Goal: Task Accomplishment & Management: Use online tool/utility

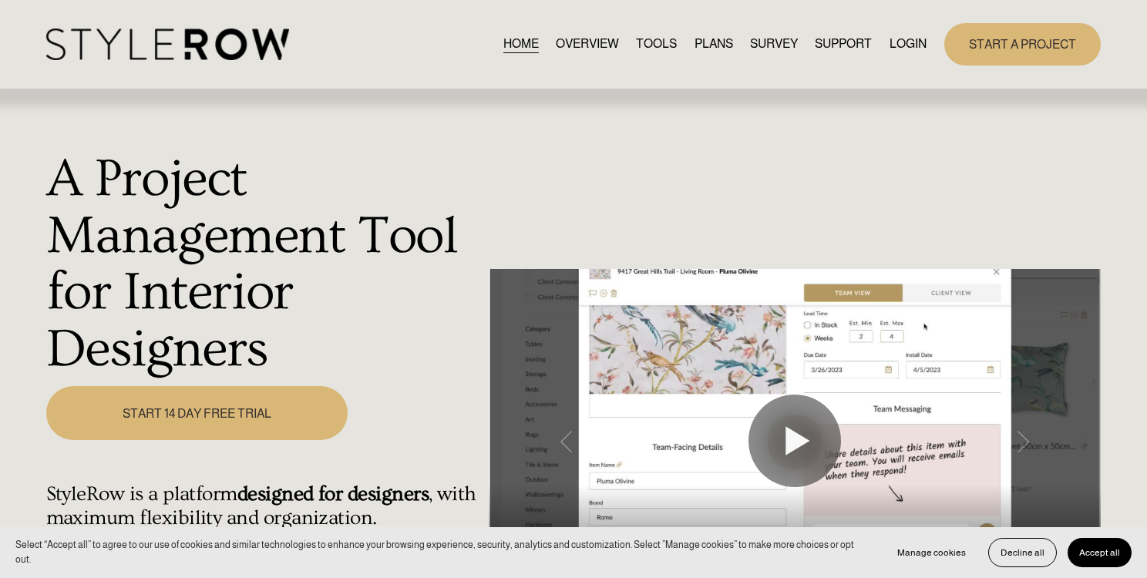
click at [903, 40] on link "LOGIN" at bounding box center [907, 44] width 37 height 21
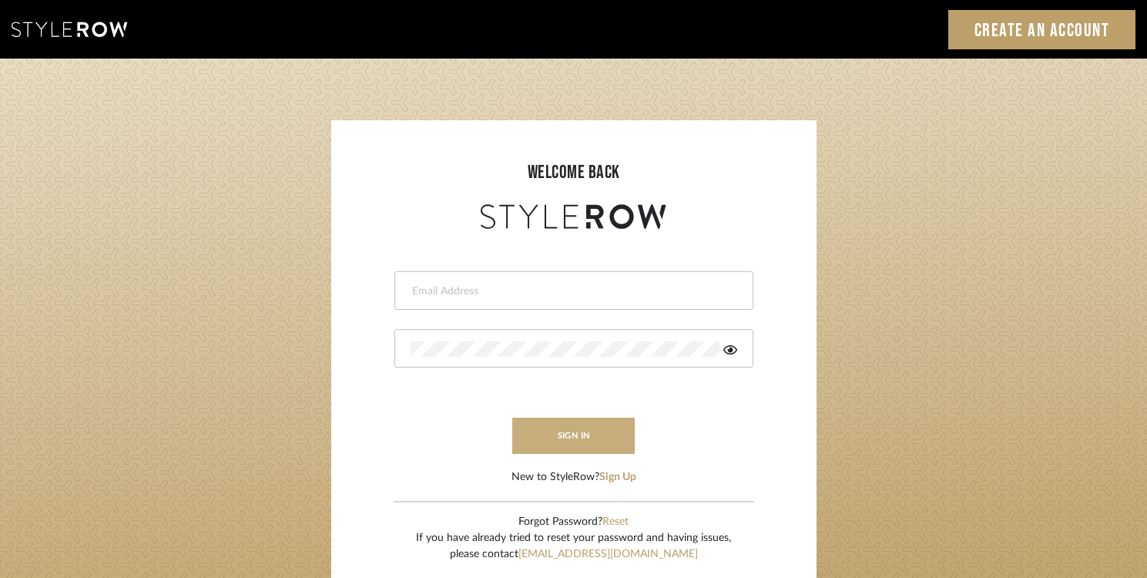
type input "[EMAIL_ADDRESS][DOMAIN_NAME]"
click at [552, 440] on button "sign in" at bounding box center [573, 436] width 123 height 36
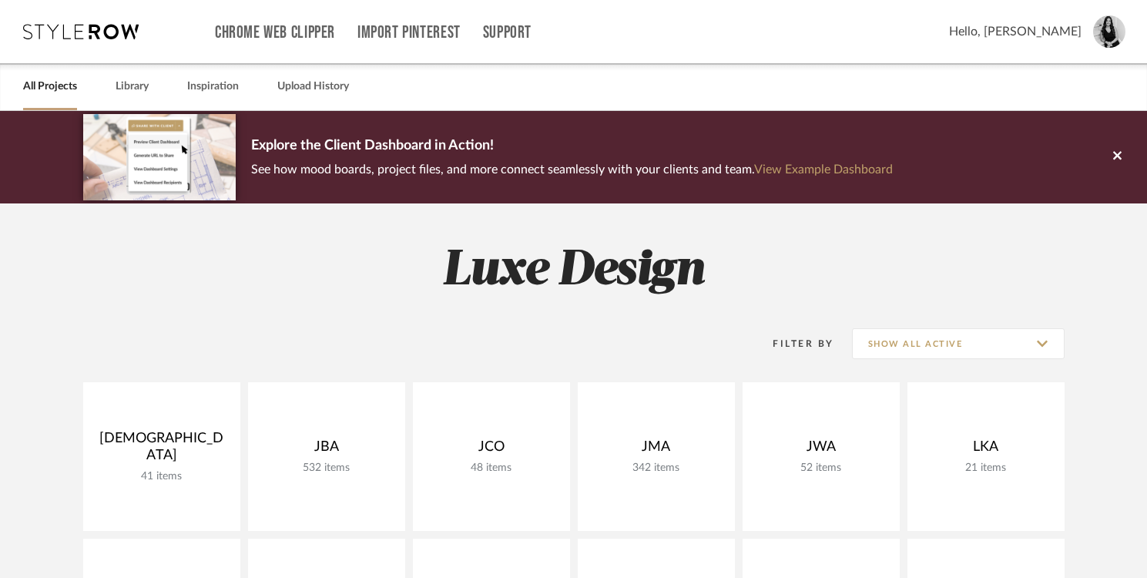
scroll to position [149, 0]
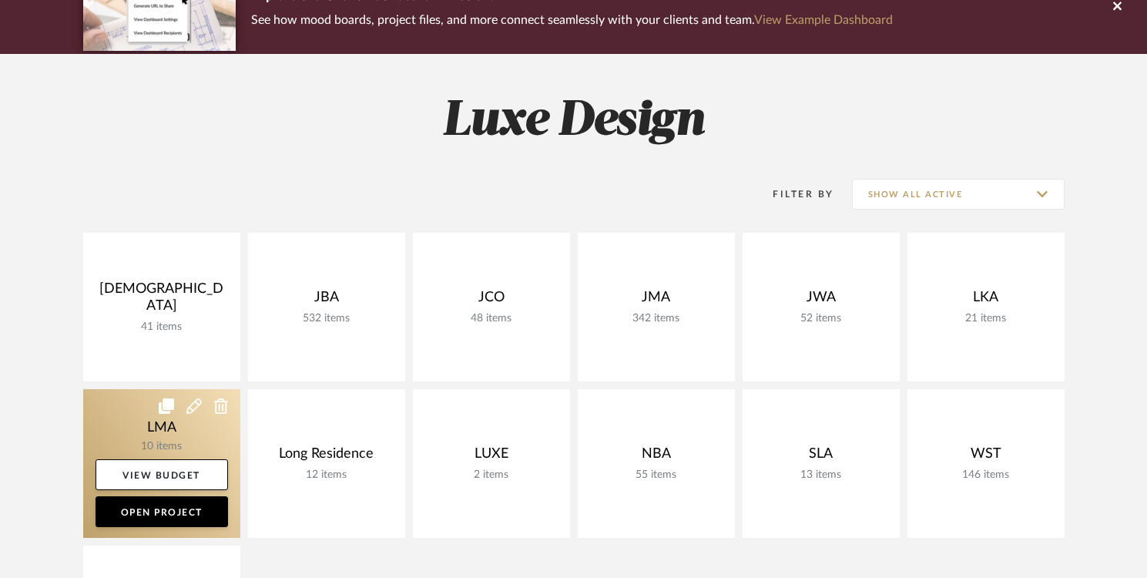
click at [180, 428] on link at bounding box center [161, 463] width 157 height 149
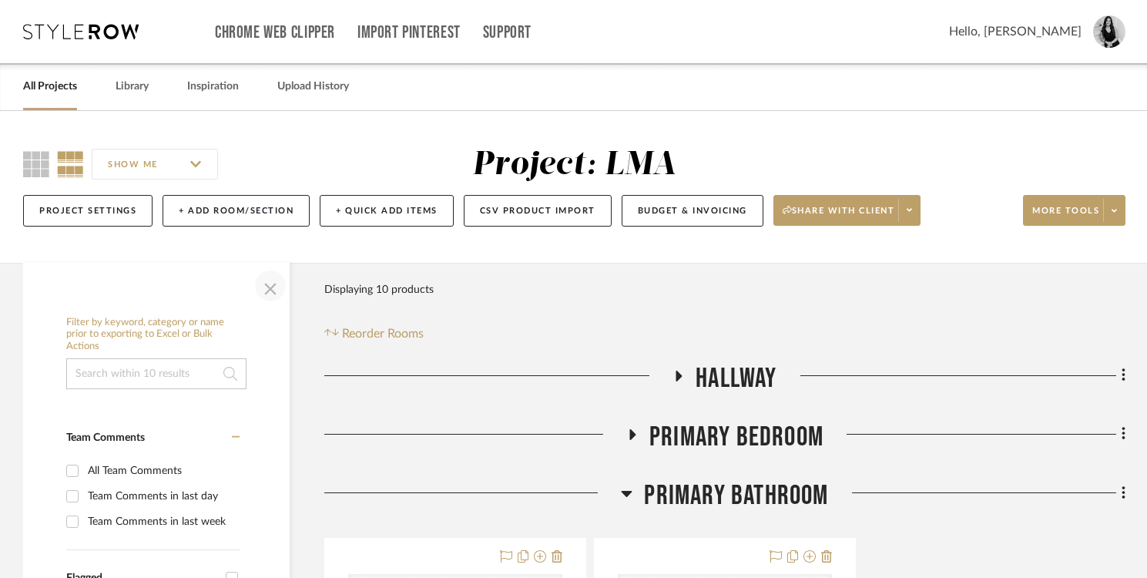
click at [272, 289] on span "button" at bounding box center [270, 285] width 37 height 37
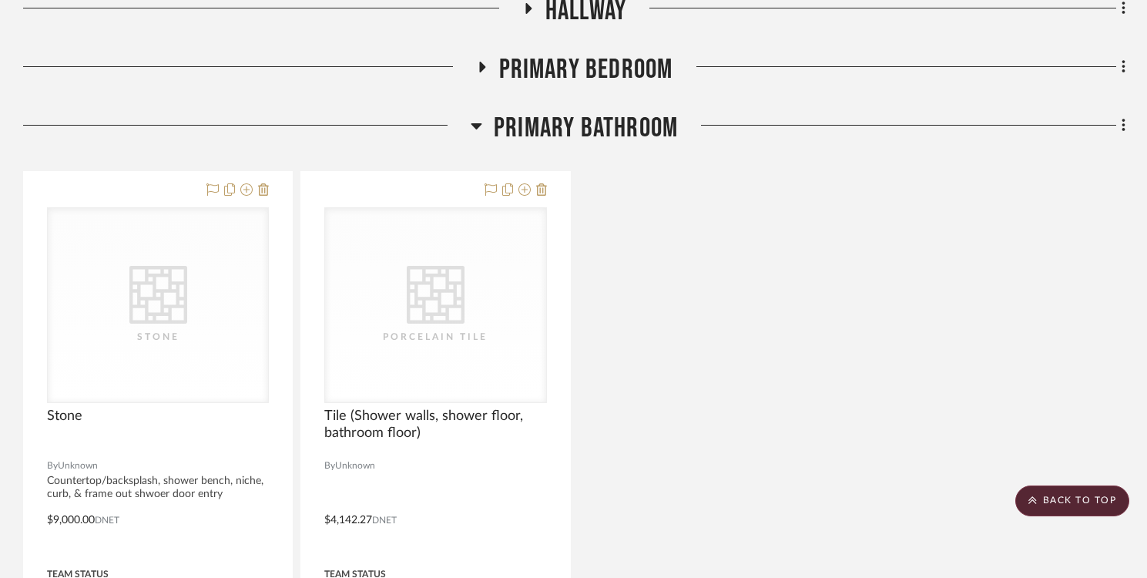
scroll to position [275, 0]
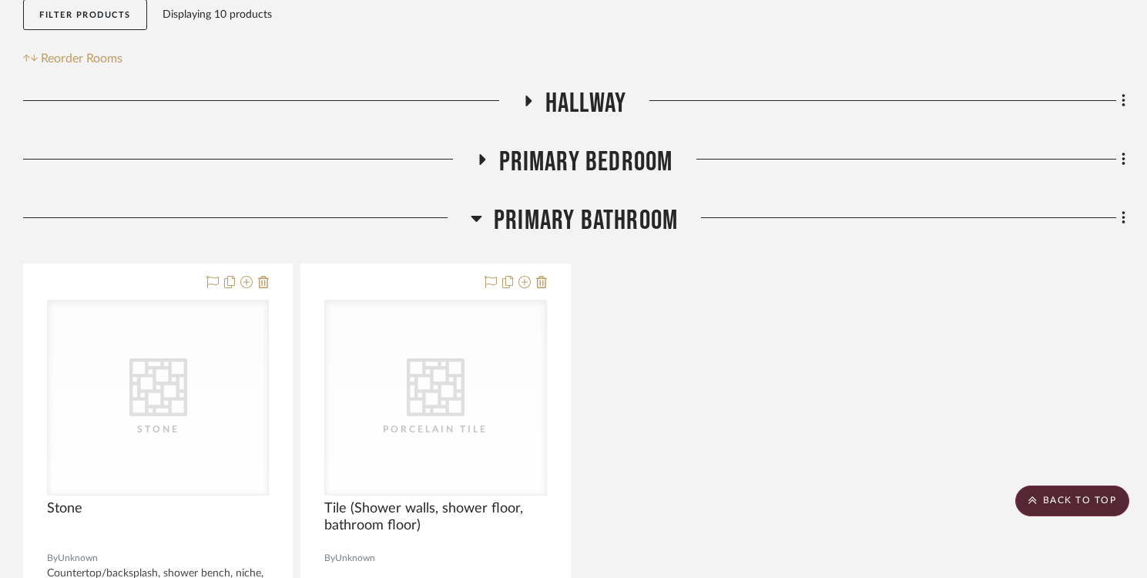
click at [482, 165] on icon at bounding box center [481, 160] width 18 height 12
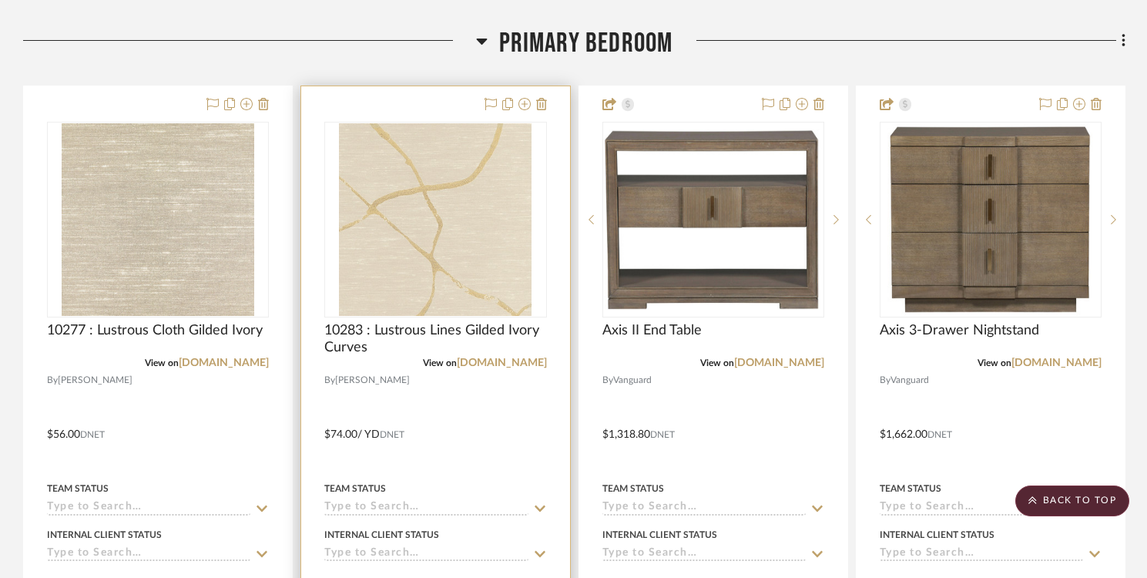
scroll to position [388, 0]
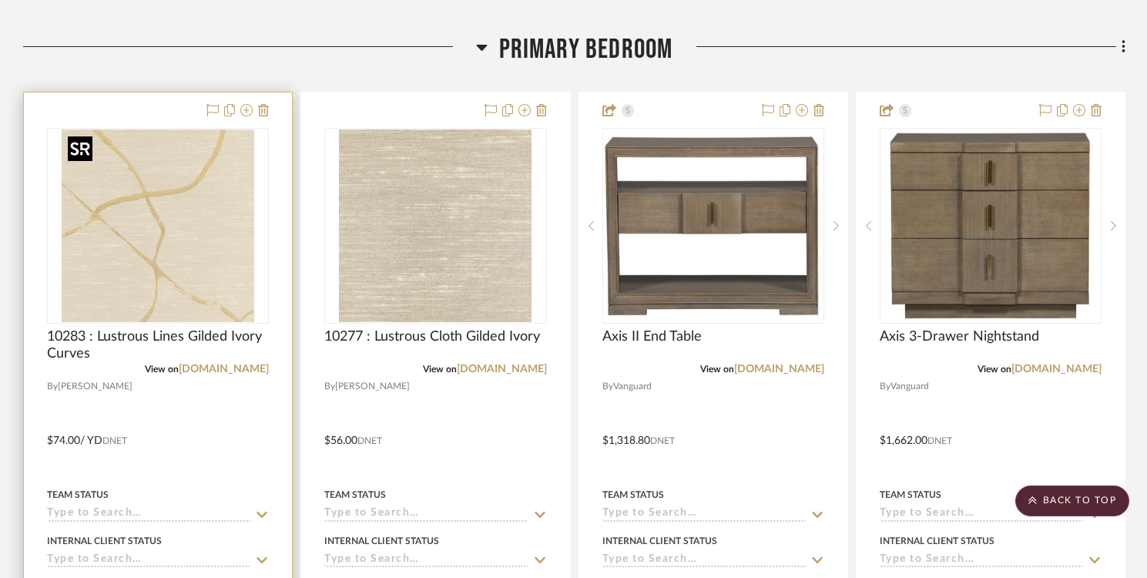
click at [216, 229] on img "0" at bounding box center [158, 225] width 193 height 193
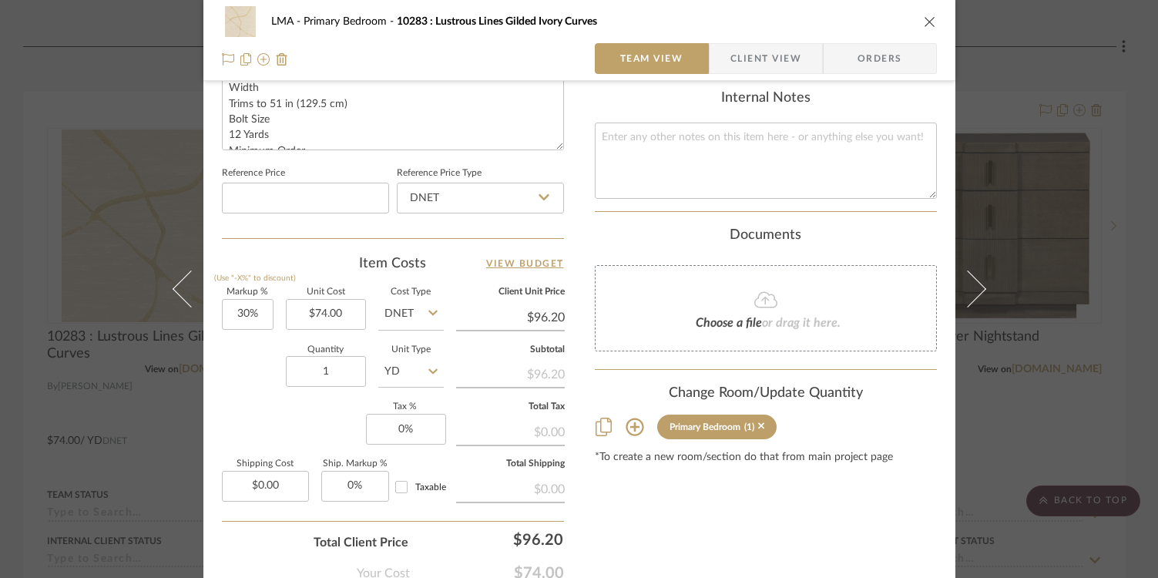
scroll to position [763, 0]
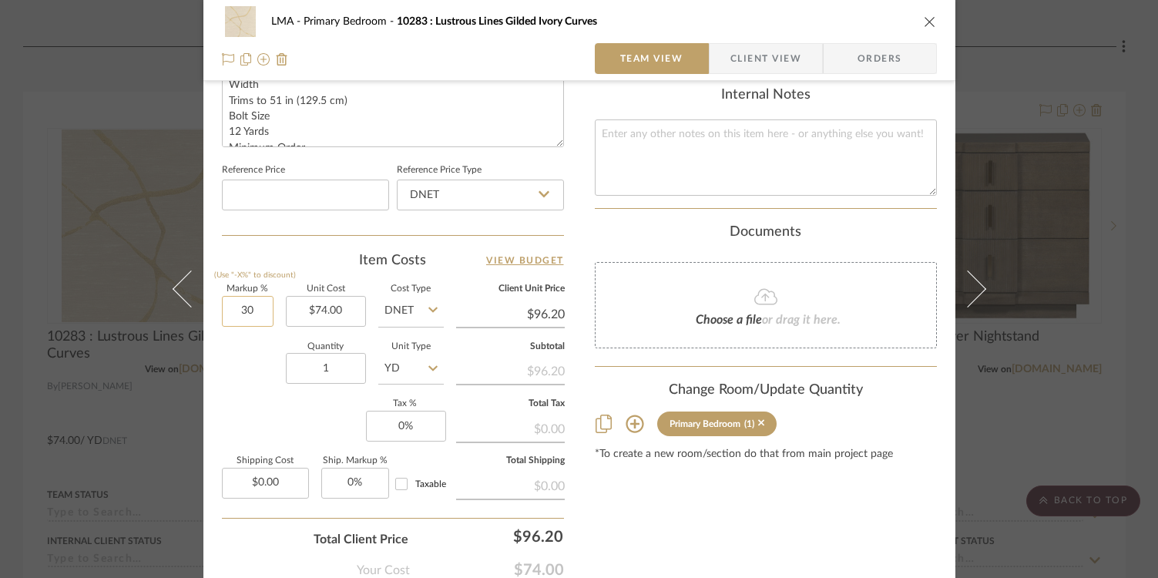
click at [237, 311] on input "30" at bounding box center [248, 311] width 52 height 31
type input "0%"
click at [263, 374] on div "Quantity 1 Unit Type YD" at bounding box center [333, 370] width 222 height 55
type input "$74.00"
drag, startPoint x: 328, startPoint y: 368, endPoint x: 336, endPoint y: 371, distance: 8.3
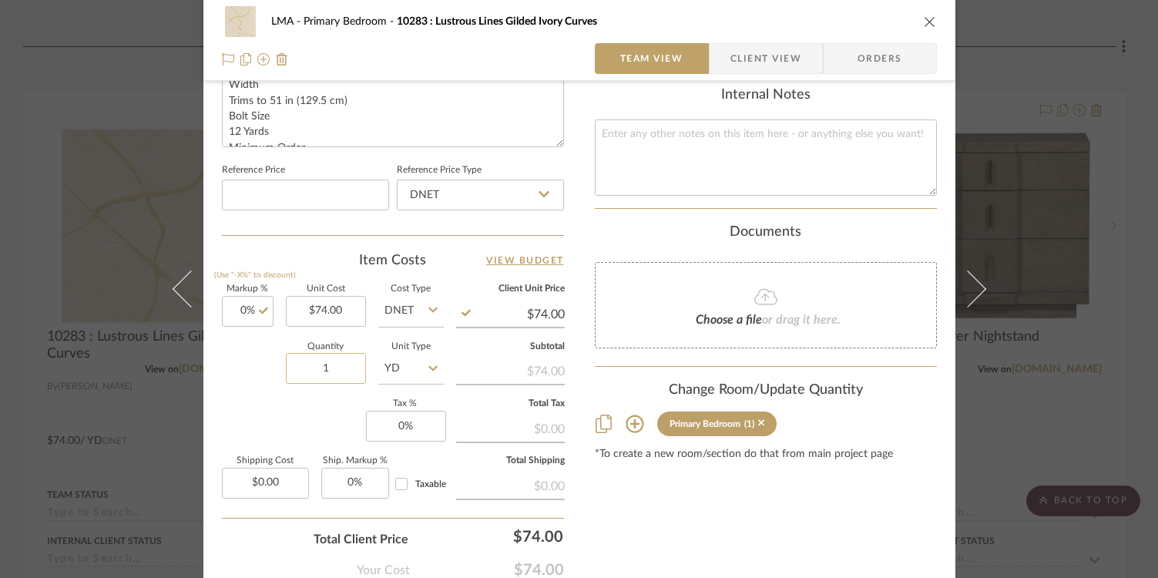
click at [336, 371] on input "1" at bounding box center [326, 368] width 80 height 31
type input "36"
click at [299, 406] on div "Markup % (Use "-X%" to discount) 0% Unit Cost $74.00 Cost Type DNET Client Unit…" at bounding box center [393, 397] width 342 height 225
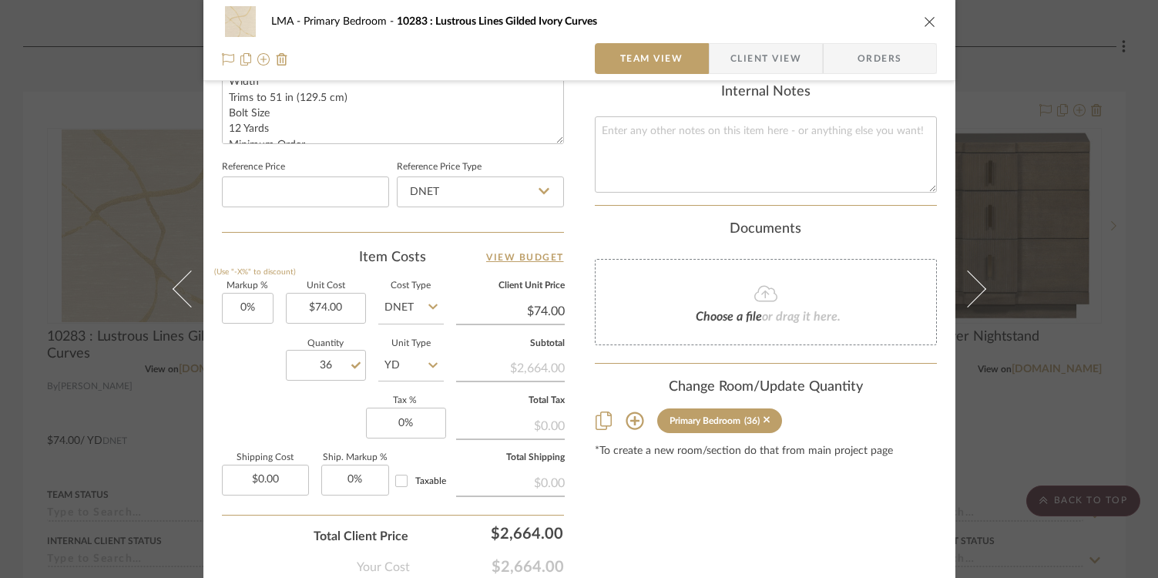
scroll to position [769, 0]
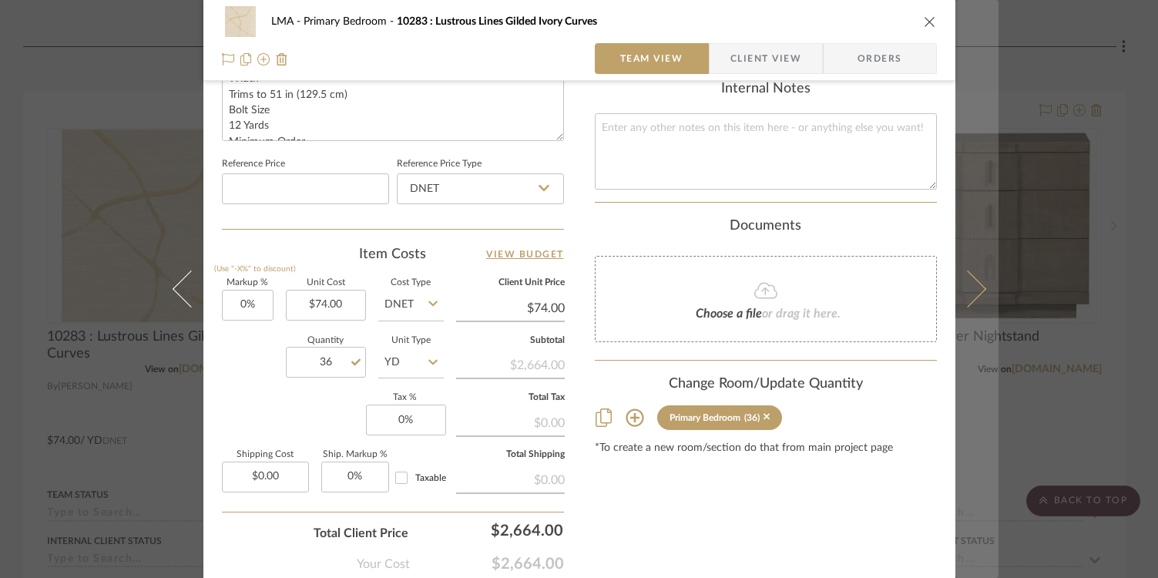
click at [974, 274] on button at bounding box center [976, 289] width 43 height 578
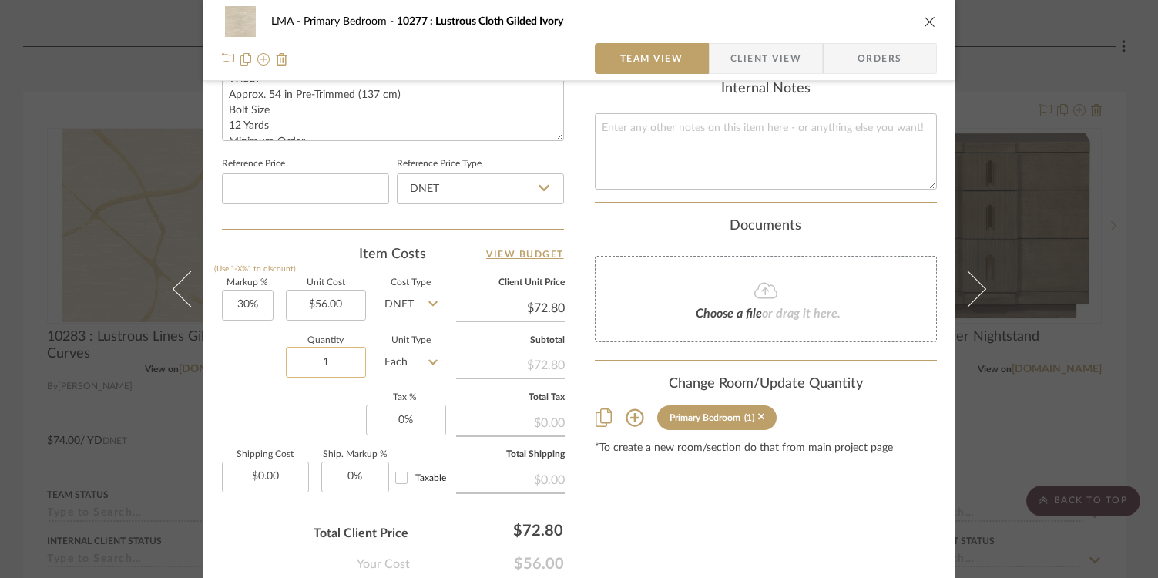
drag, startPoint x: 338, startPoint y: 354, endPoint x: 359, endPoint y: 364, distance: 23.1
click at [359, 364] on input "1" at bounding box center [326, 362] width 80 height 31
type input "48"
drag, startPoint x: 641, startPoint y: 530, endPoint x: 327, endPoint y: 351, distance: 361.6
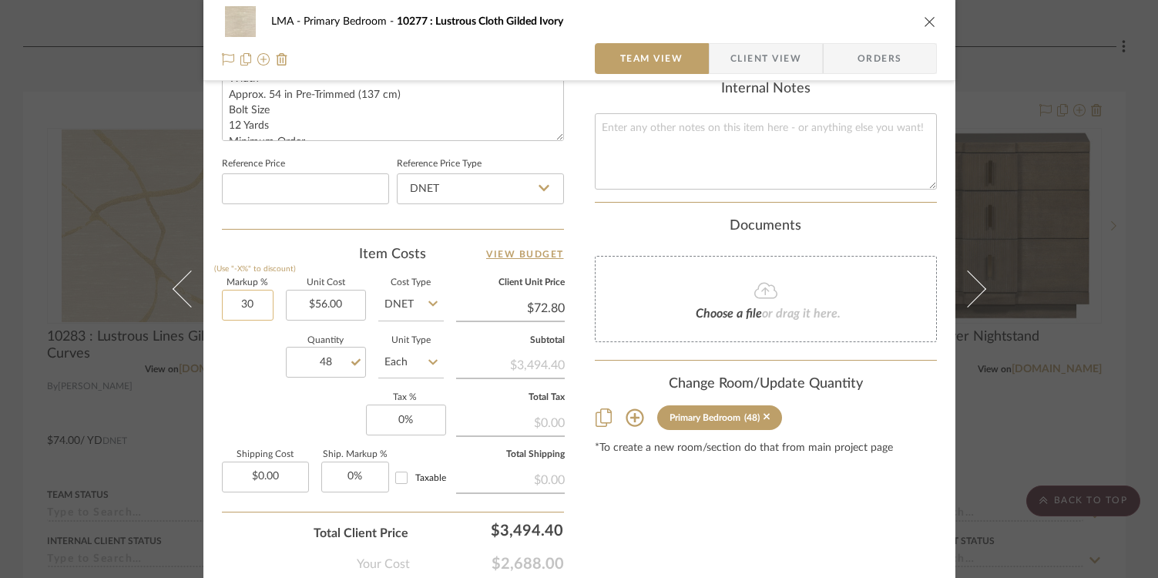
click at [243, 304] on input "30" at bounding box center [248, 305] width 52 height 31
type input "00%"
type input "0%"
type input "$56.00"
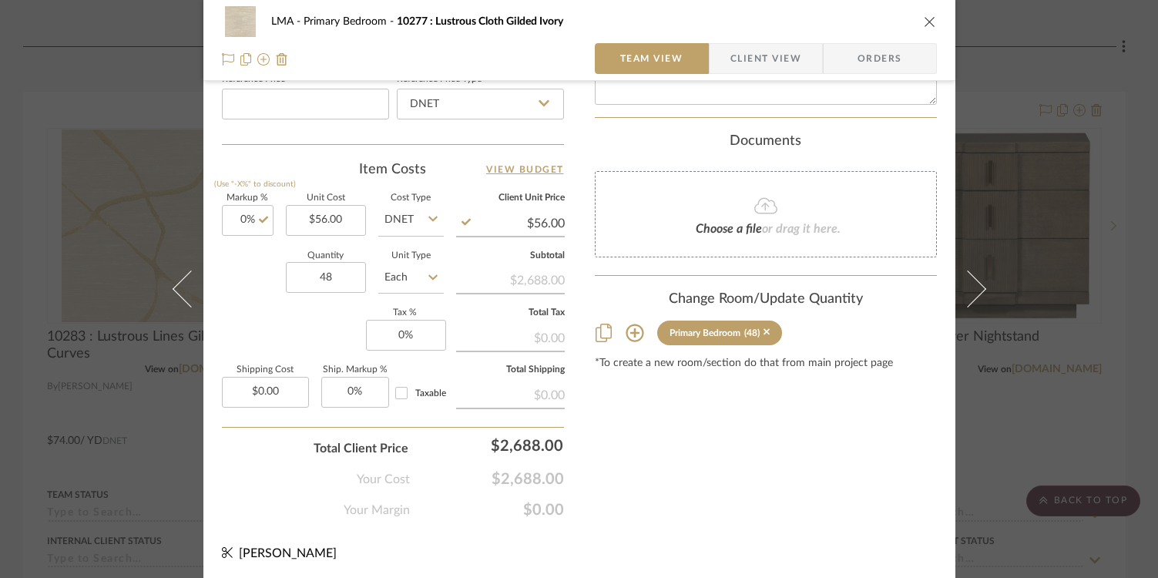
scroll to position [857, 0]
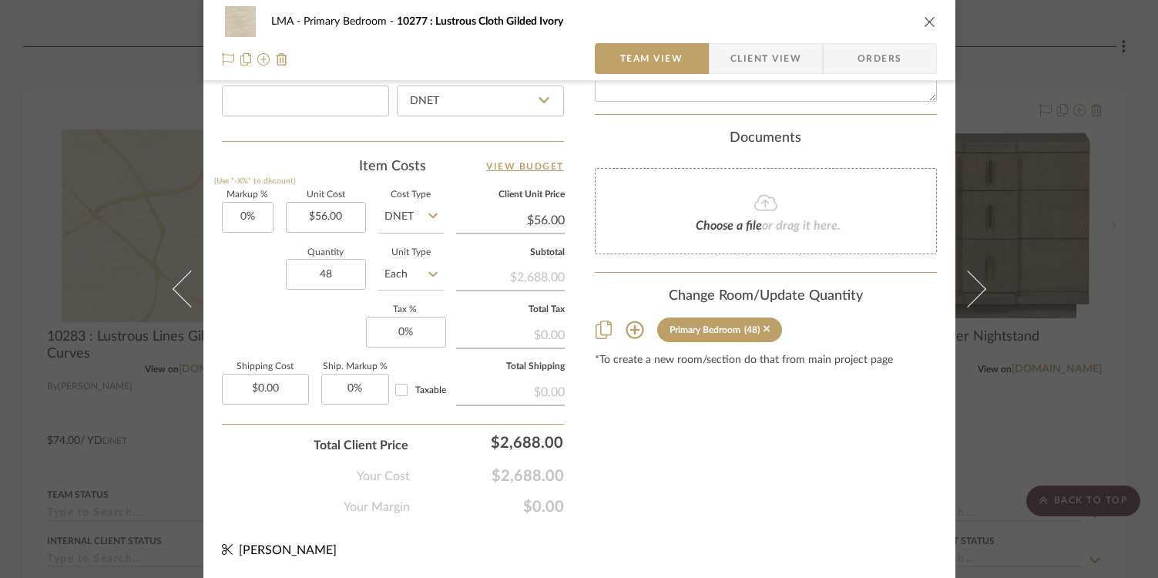
click at [179, 295] on icon at bounding box center [190, 288] width 37 height 37
click at [238, 215] on input "0" at bounding box center [248, 217] width 52 height 31
type input "100%"
click at [274, 288] on div "Quantity 36 Unit Type YD" at bounding box center [333, 276] width 222 height 55
type input "$148.00"
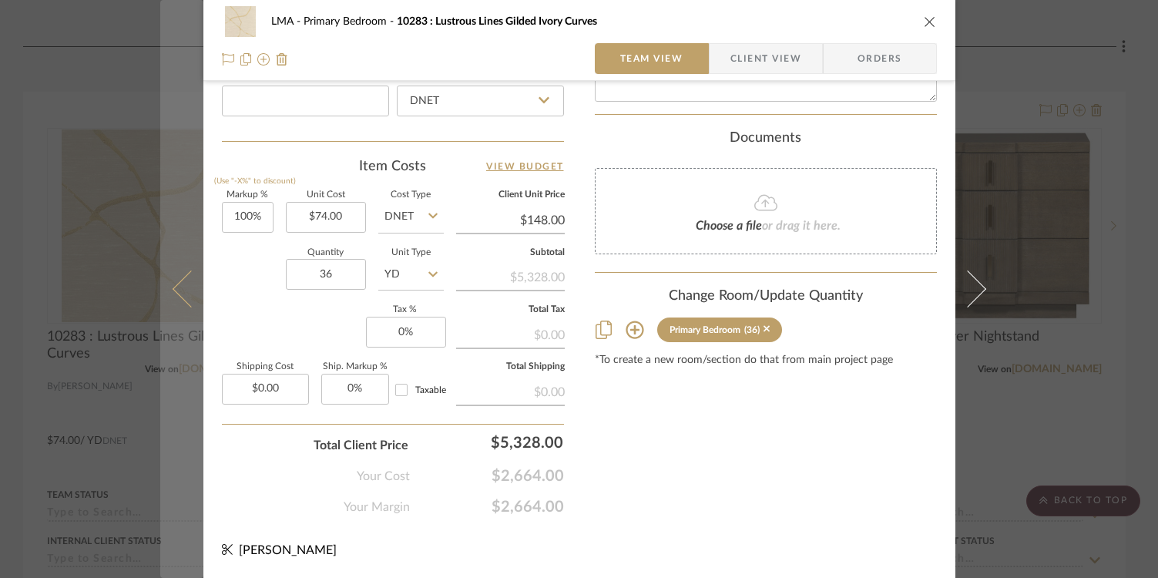
click at [181, 284] on icon at bounding box center [190, 288] width 37 height 37
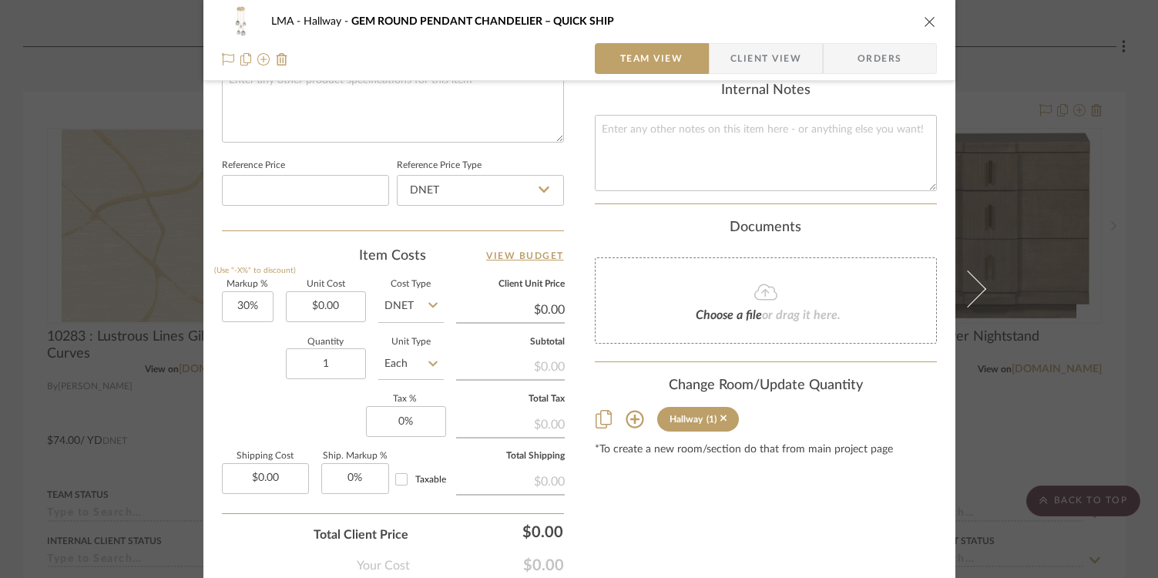
scroll to position [765, 0]
drag, startPoint x: 243, startPoint y: 304, endPoint x: 344, endPoint y: 310, distance: 100.3
click at [243, 304] on input "30" at bounding box center [248, 309] width 52 height 31
type input "100%"
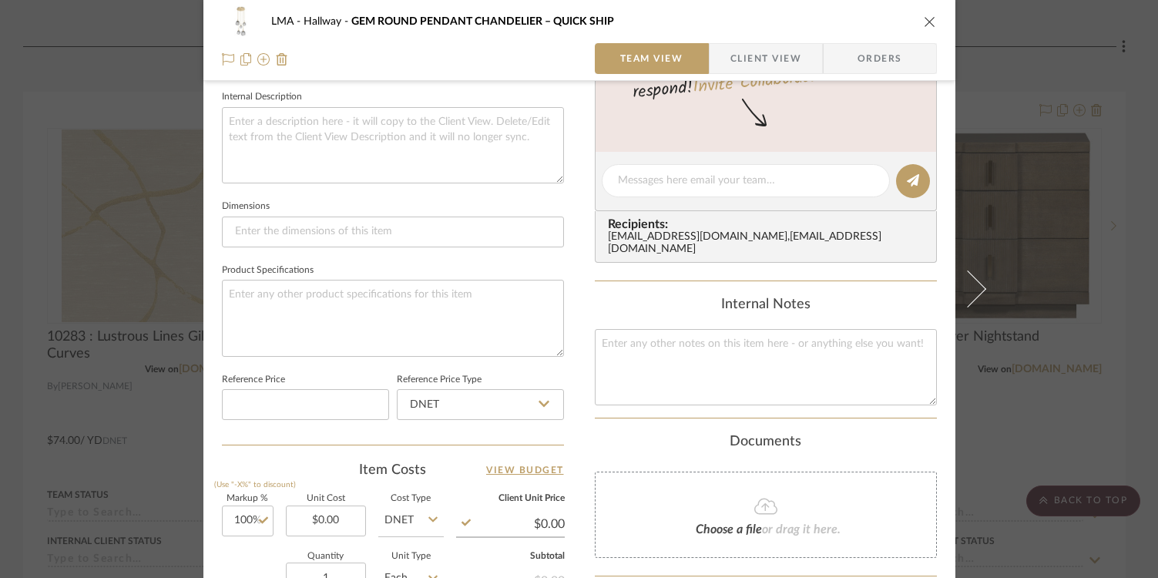
scroll to position [841, 0]
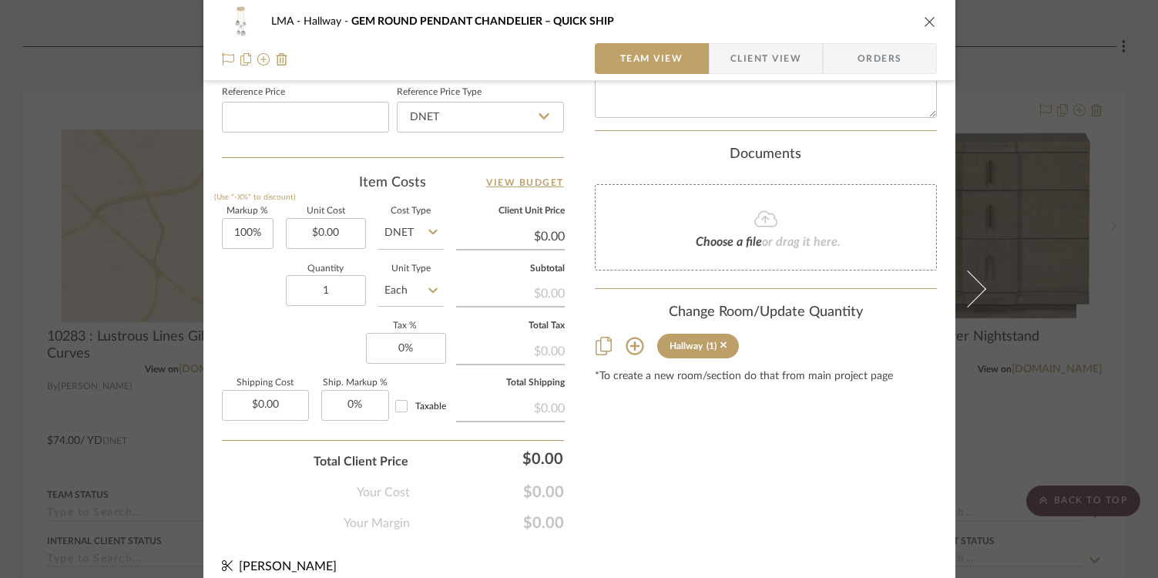
click at [926, 21] on icon "close" at bounding box center [930, 21] width 12 height 12
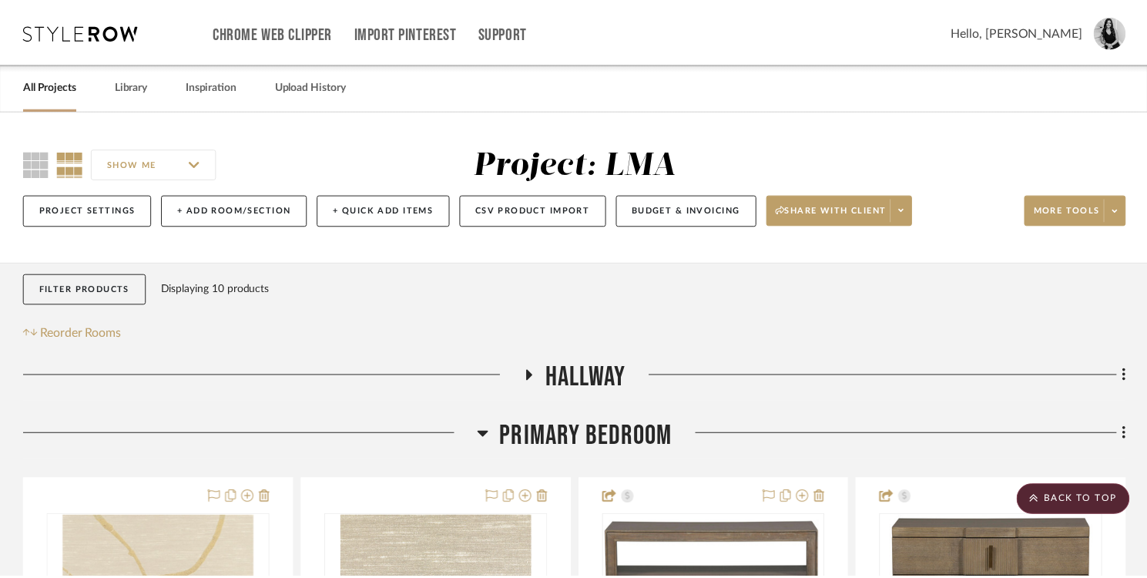
scroll to position [388, 0]
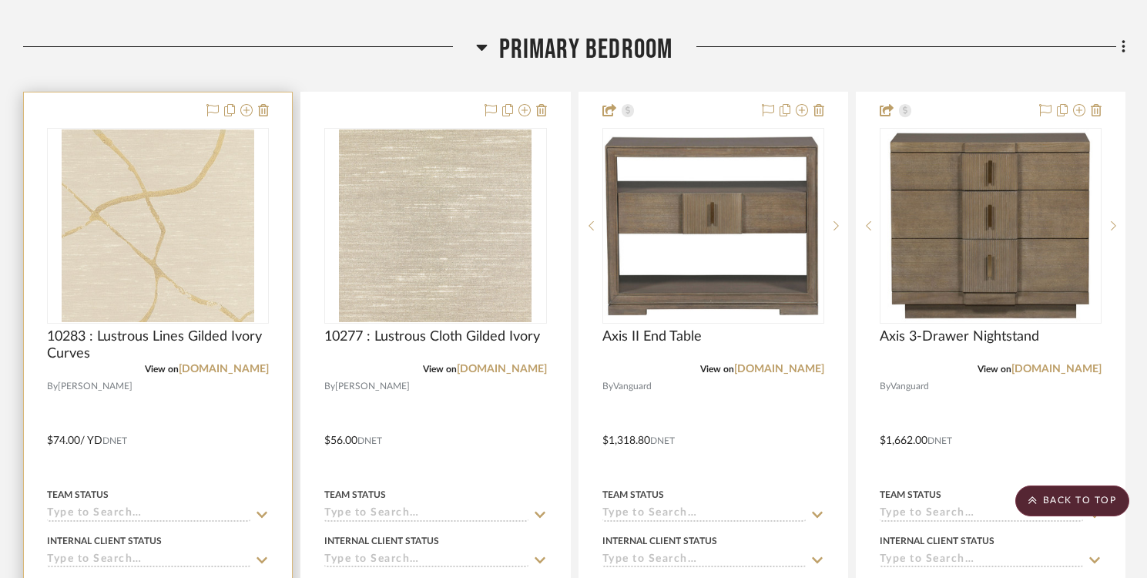
click at [243, 242] on img "0" at bounding box center [158, 225] width 193 height 193
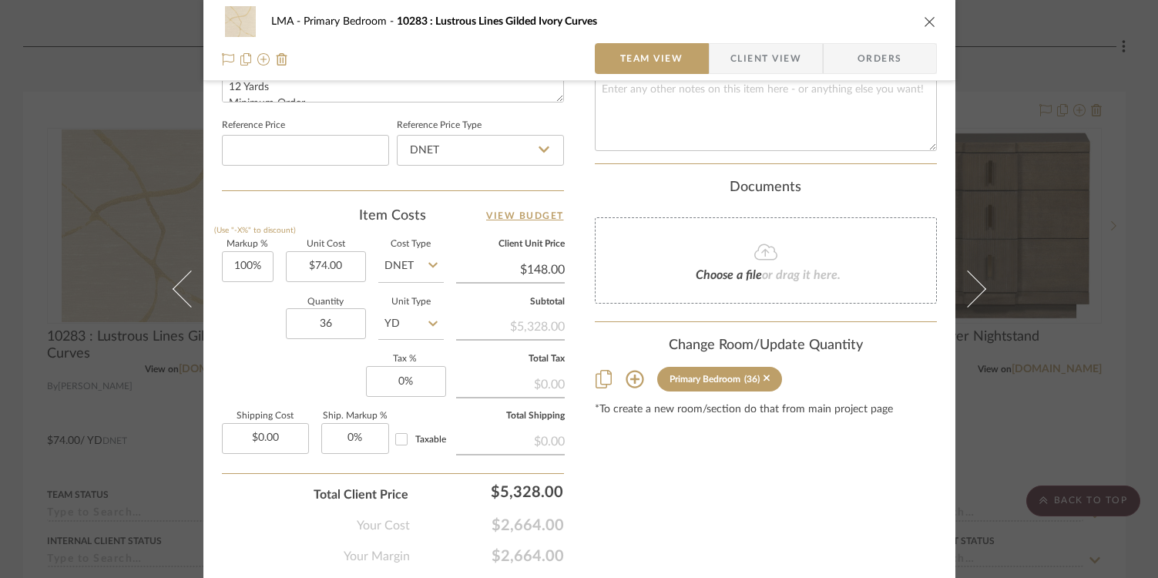
scroll to position [764, 0]
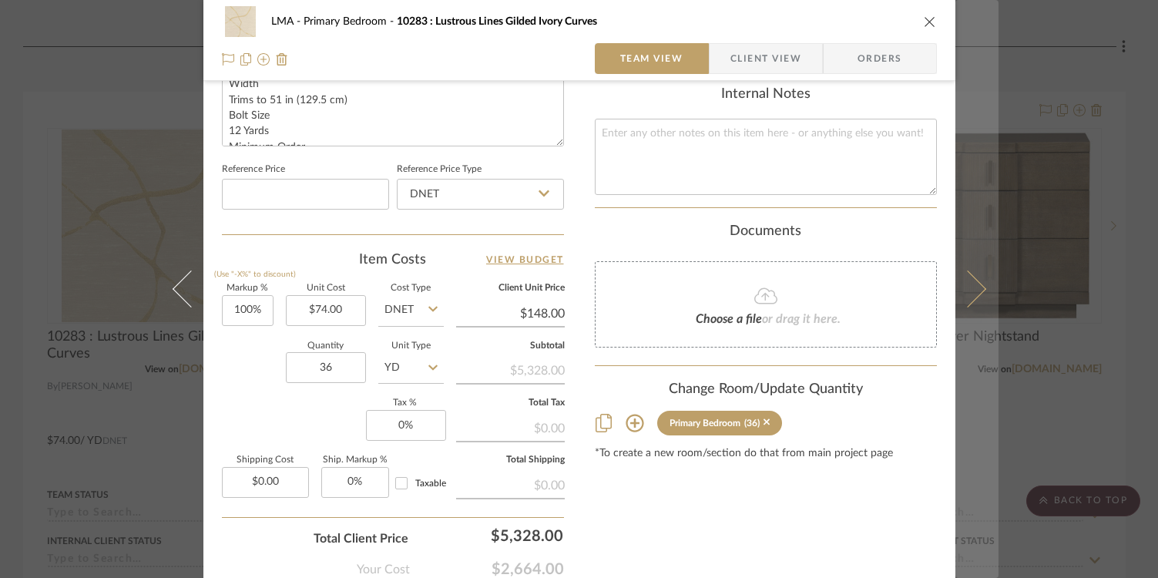
click at [977, 294] on button at bounding box center [976, 289] width 43 height 578
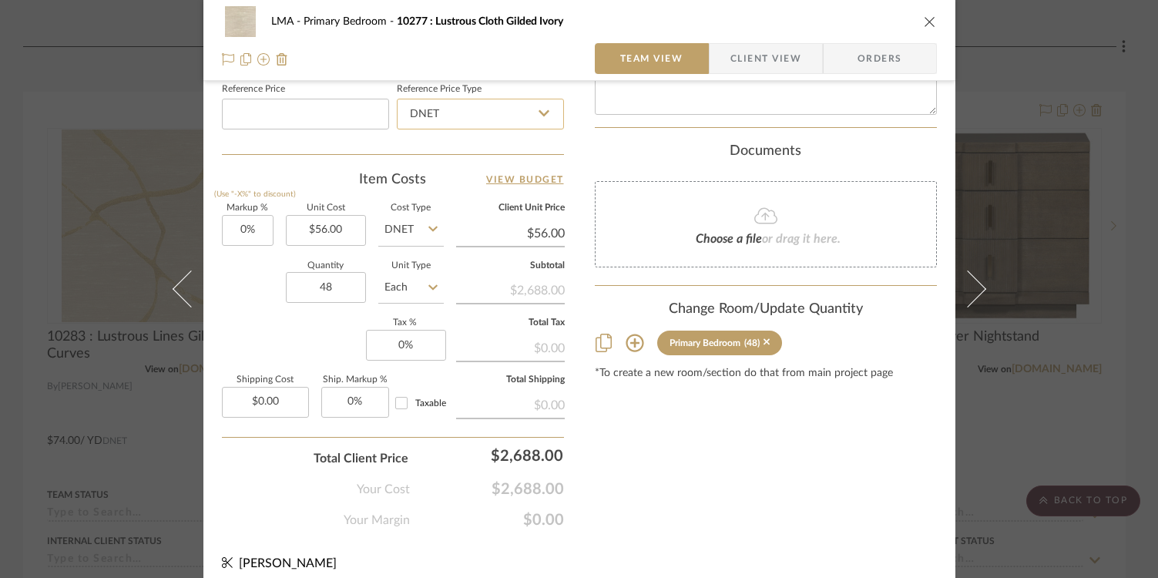
scroll to position [857, 0]
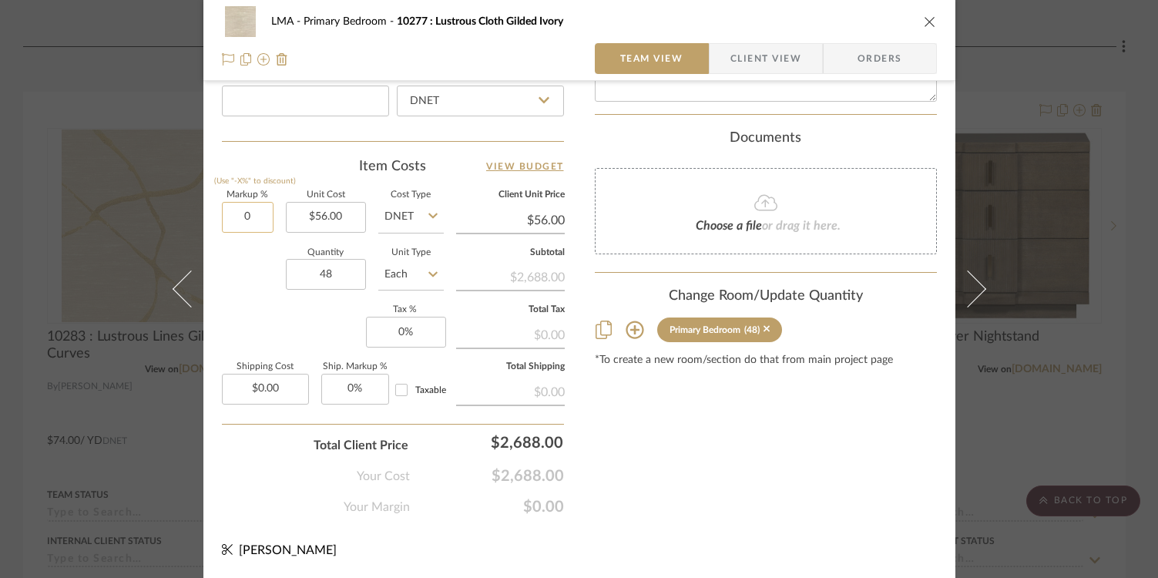
click at [247, 228] on input "0" at bounding box center [248, 217] width 52 height 31
type input "100%"
type input "$112.00"
click at [245, 217] on input "100" at bounding box center [248, 217] width 52 height 31
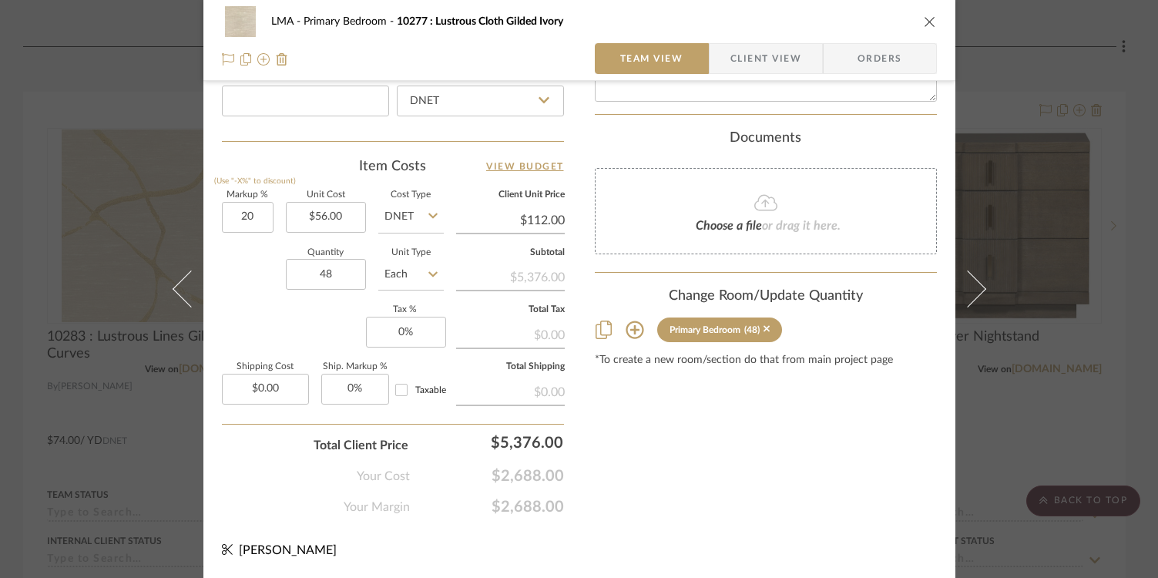
type input "20%"
type input "$67.20"
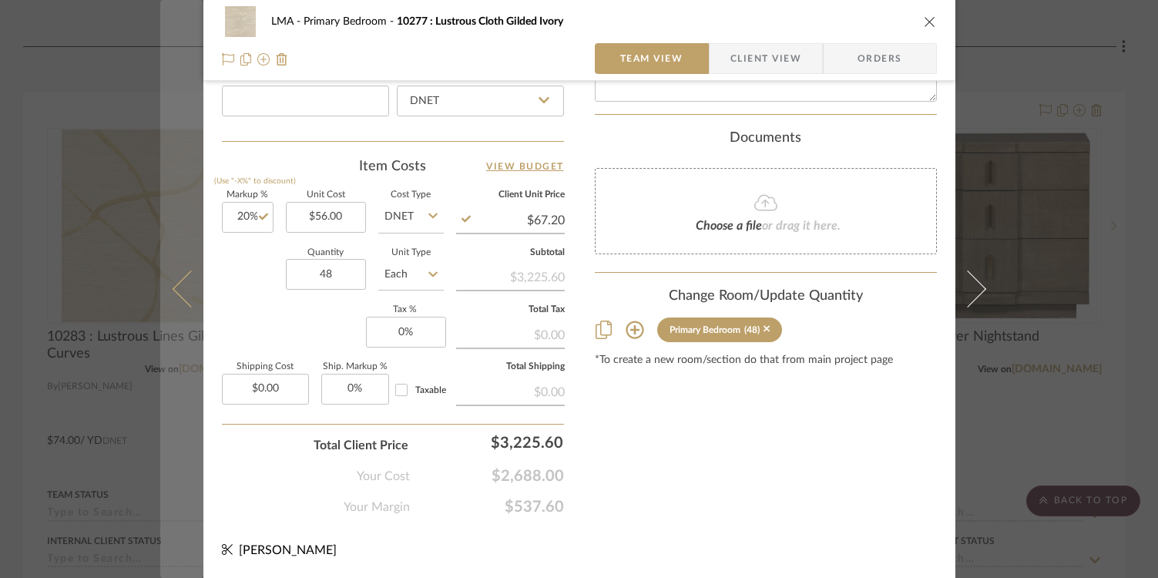
click at [180, 298] on icon at bounding box center [190, 288] width 37 height 37
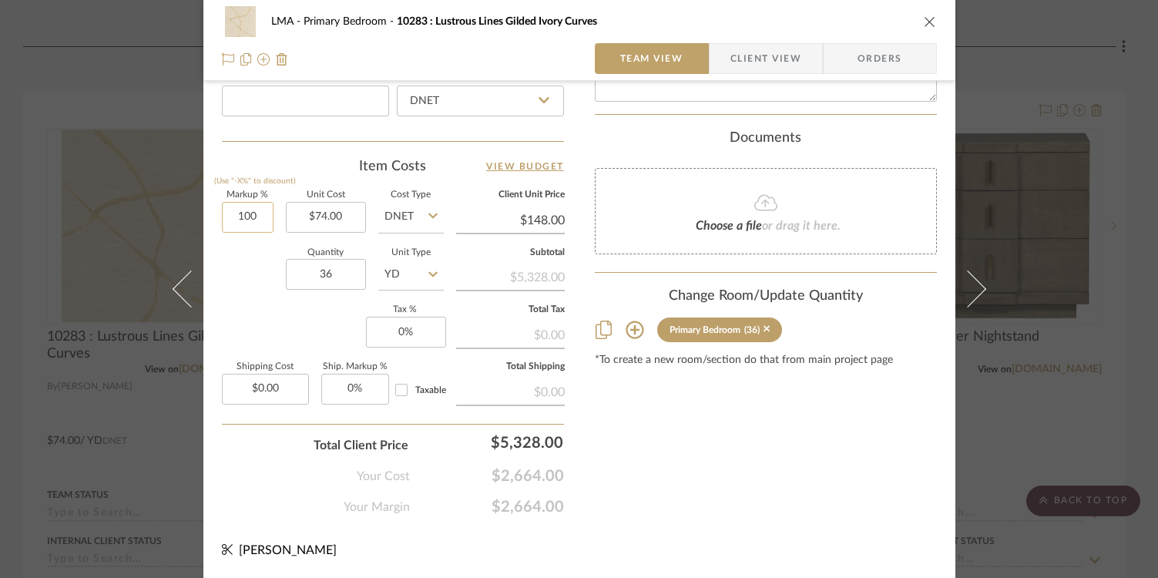
click at [243, 221] on input "100" at bounding box center [248, 217] width 52 height 31
type input "20%"
type input "$88.80"
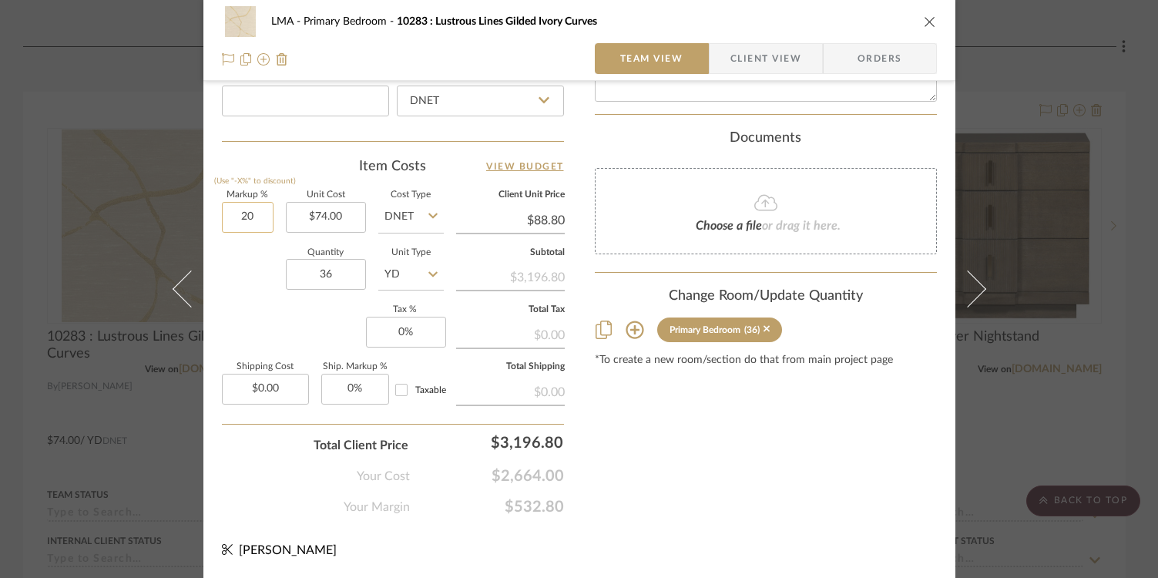
click at [243, 223] on input "20" at bounding box center [248, 217] width 52 height 31
type input "0%"
type input "$74.00"
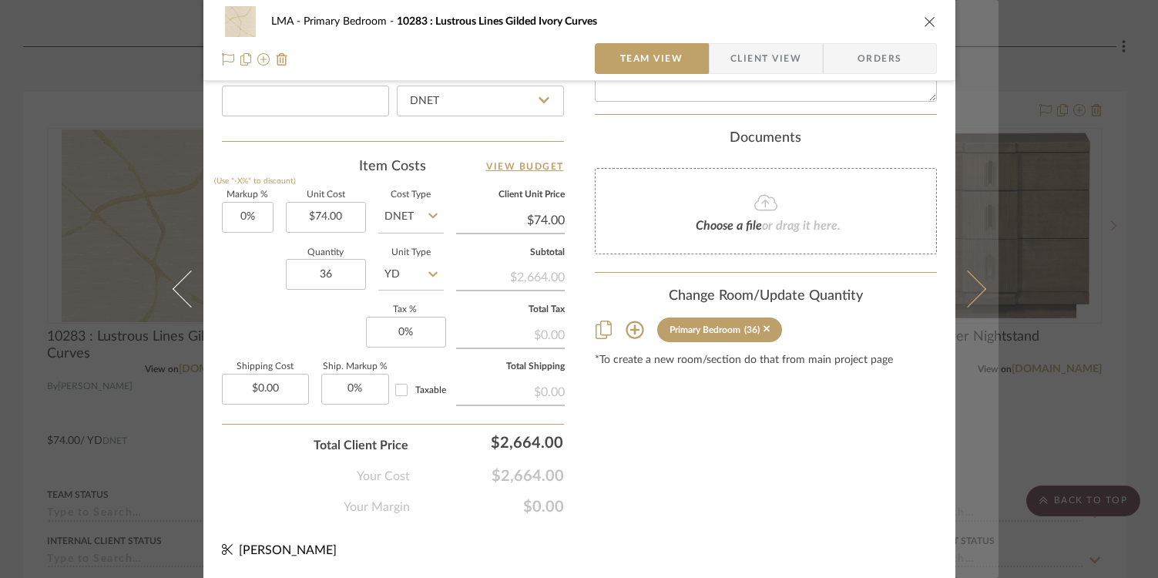
click at [982, 286] on button at bounding box center [976, 289] width 43 height 578
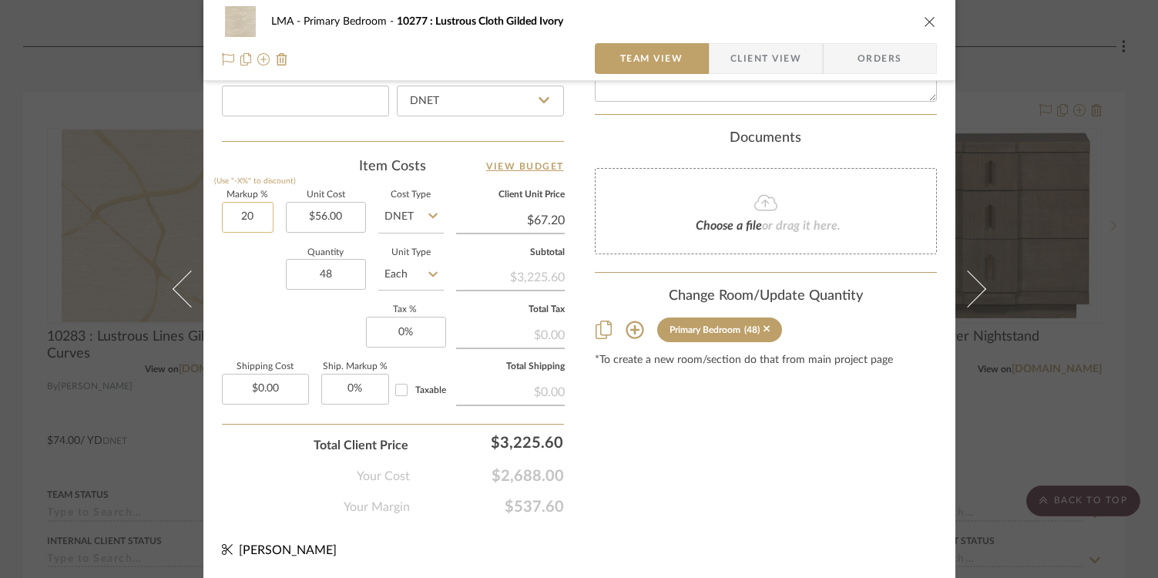
click at [230, 214] on input "20" at bounding box center [248, 217] width 52 height 31
type input "0%"
type input "$56.00"
click at [924, 25] on icon "close" at bounding box center [930, 21] width 12 height 12
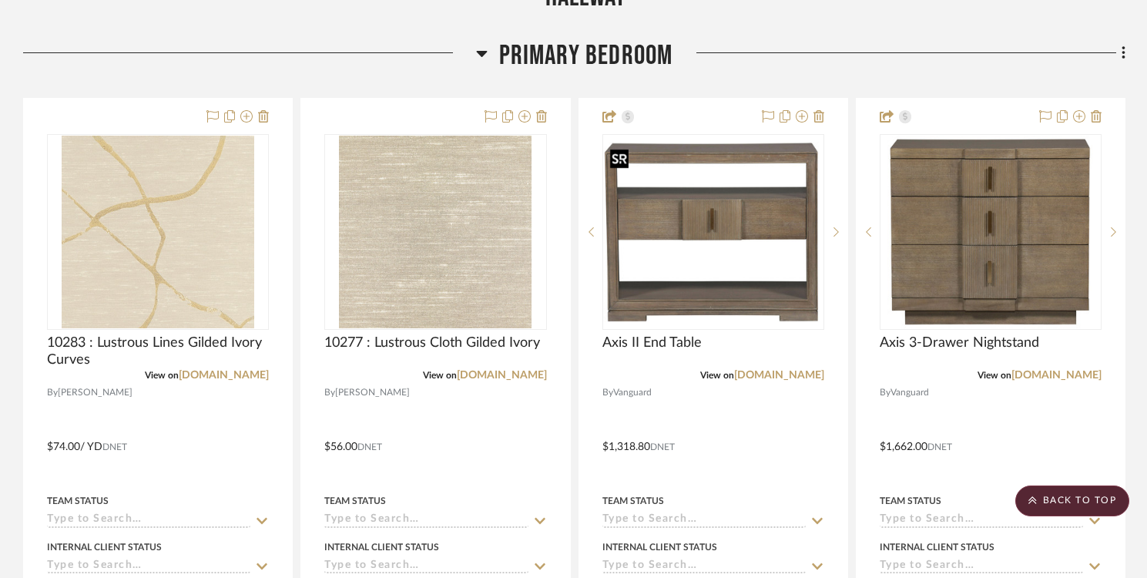
scroll to position [378, 0]
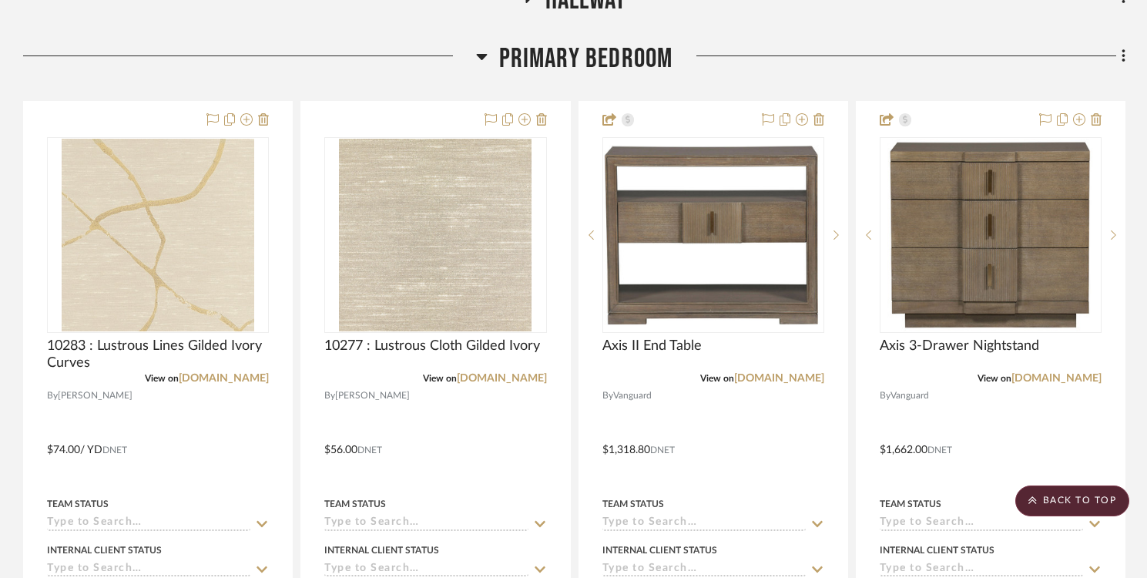
click at [484, 60] on icon at bounding box center [482, 56] width 12 height 18
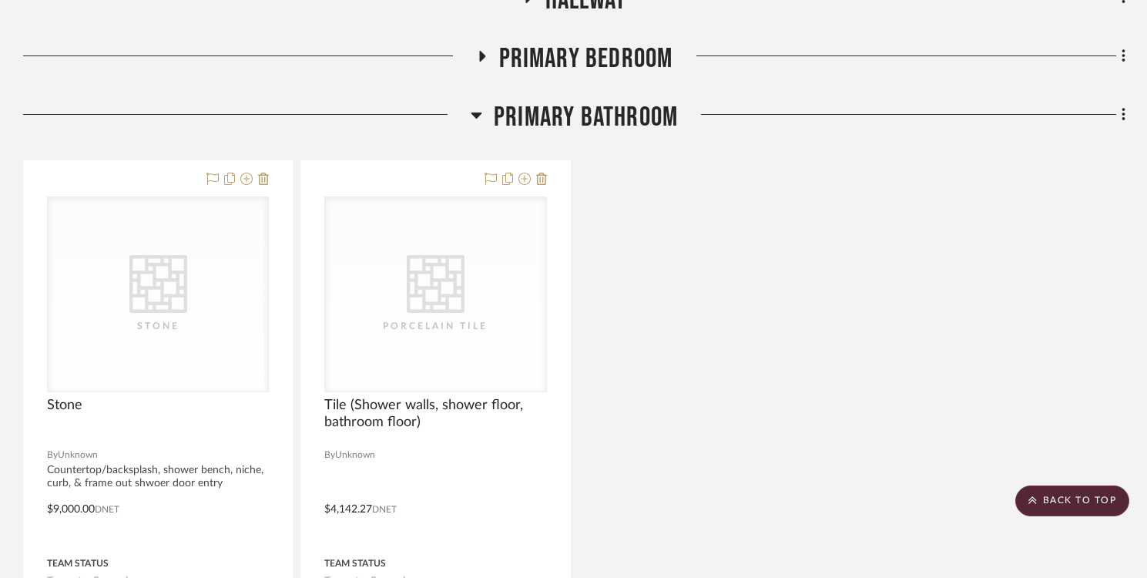
click at [482, 59] on icon at bounding box center [482, 56] width 6 height 11
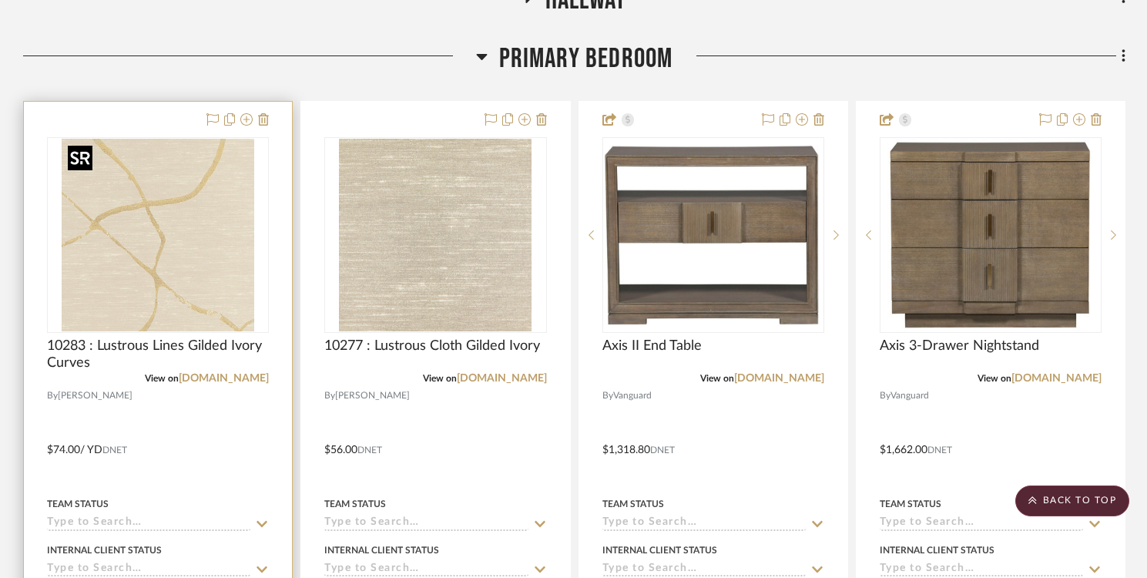
click at [182, 213] on img "0" at bounding box center [158, 235] width 193 height 193
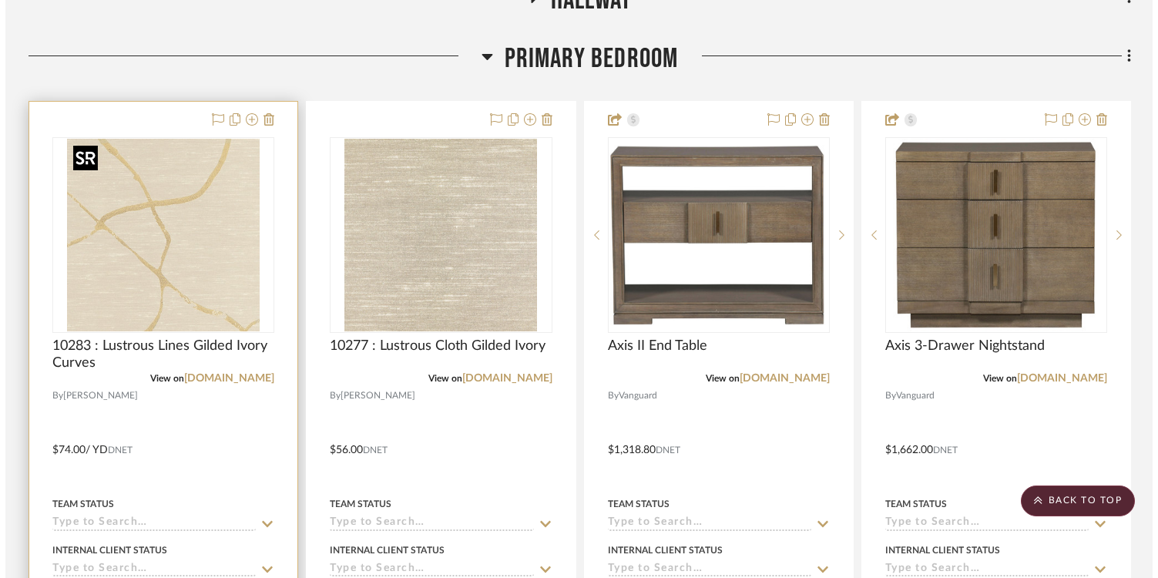
scroll to position [0, 0]
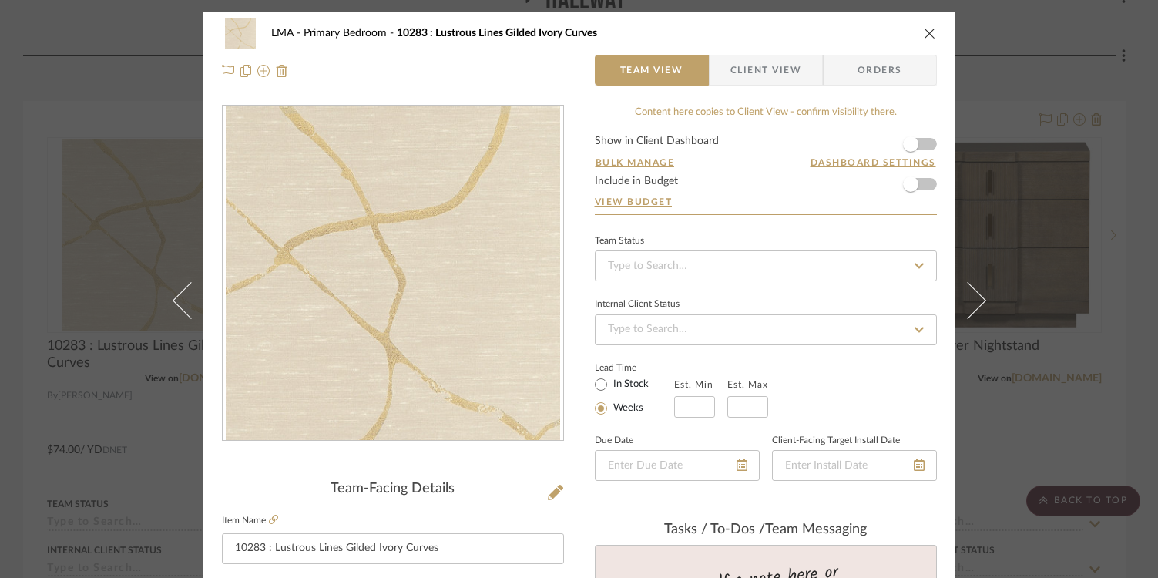
click at [926, 32] on icon "close" at bounding box center [930, 33] width 12 height 12
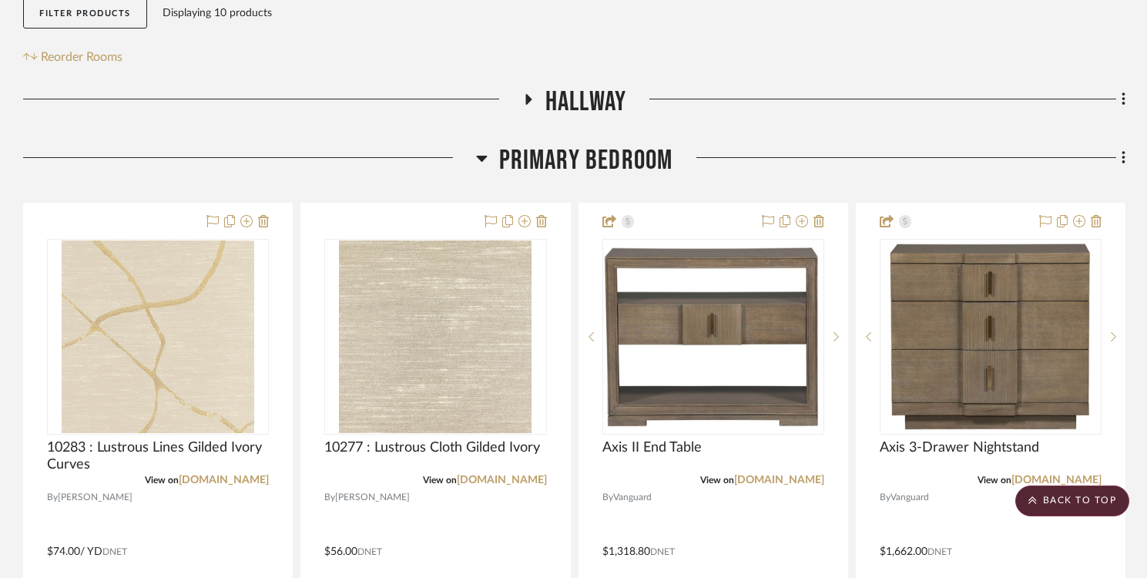
scroll to position [274, 0]
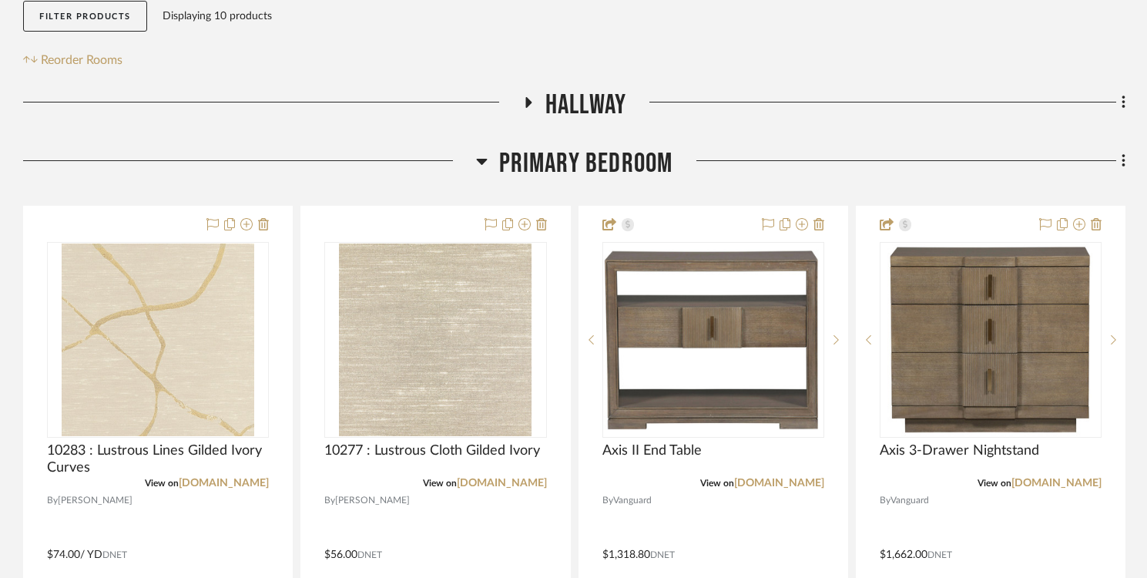
click at [483, 160] on icon at bounding box center [481, 162] width 11 height 6
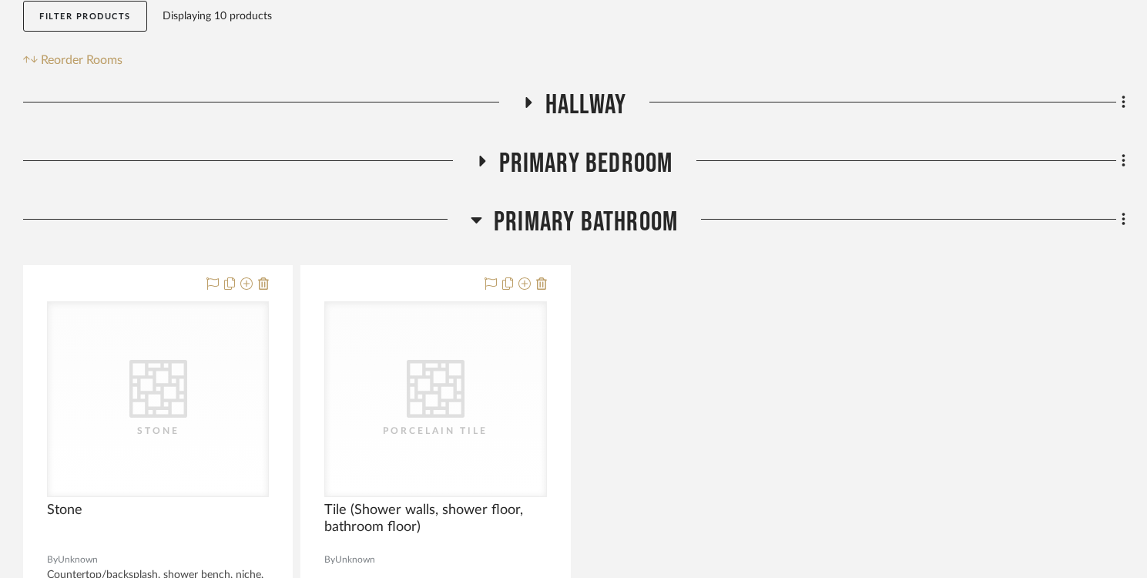
click at [483, 160] on icon at bounding box center [482, 161] width 6 height 11
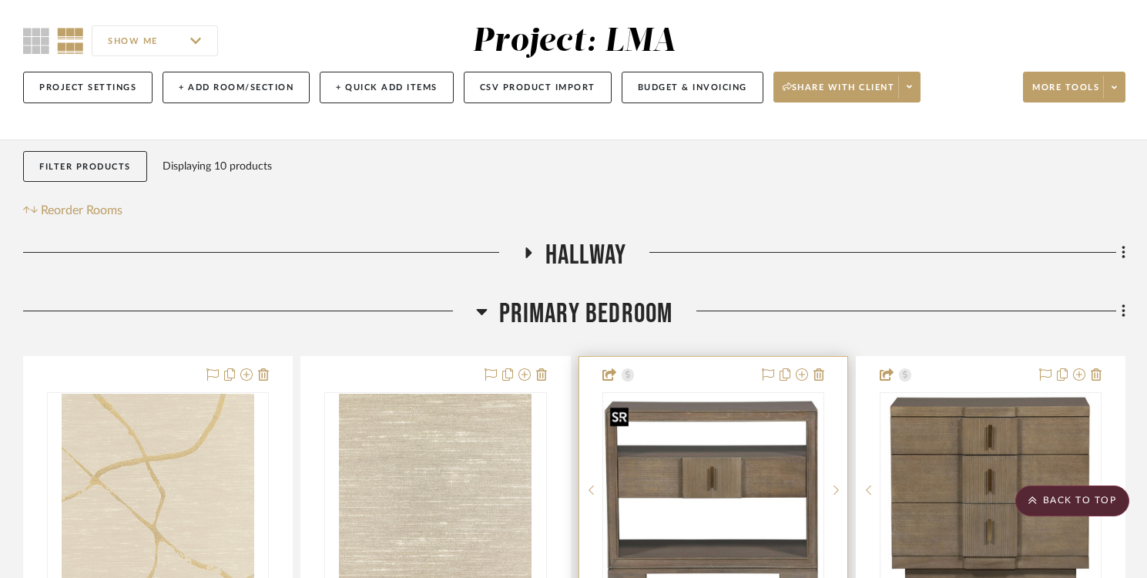
scroll to position [0, 0]
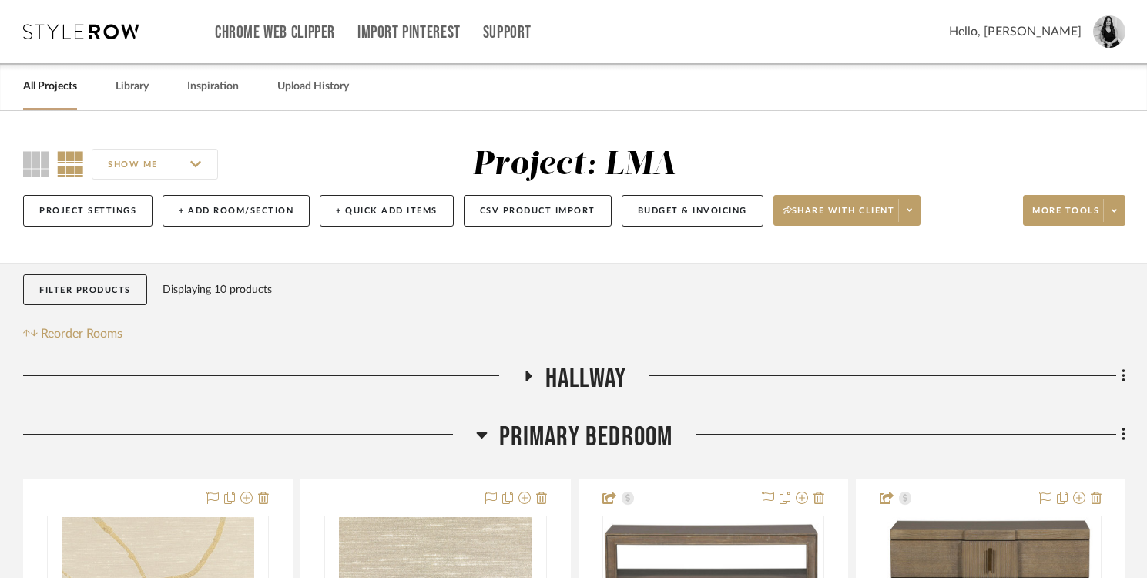
click at [526, 374] on icon at bounding box center [528, 376] width 6 height 11
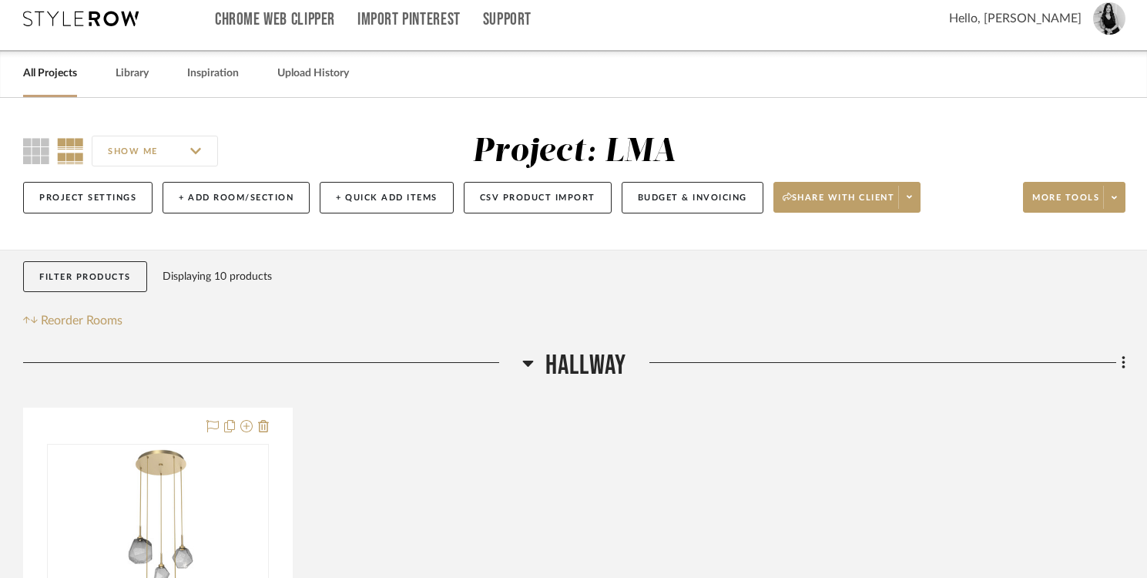
scroll to position [29, 0]
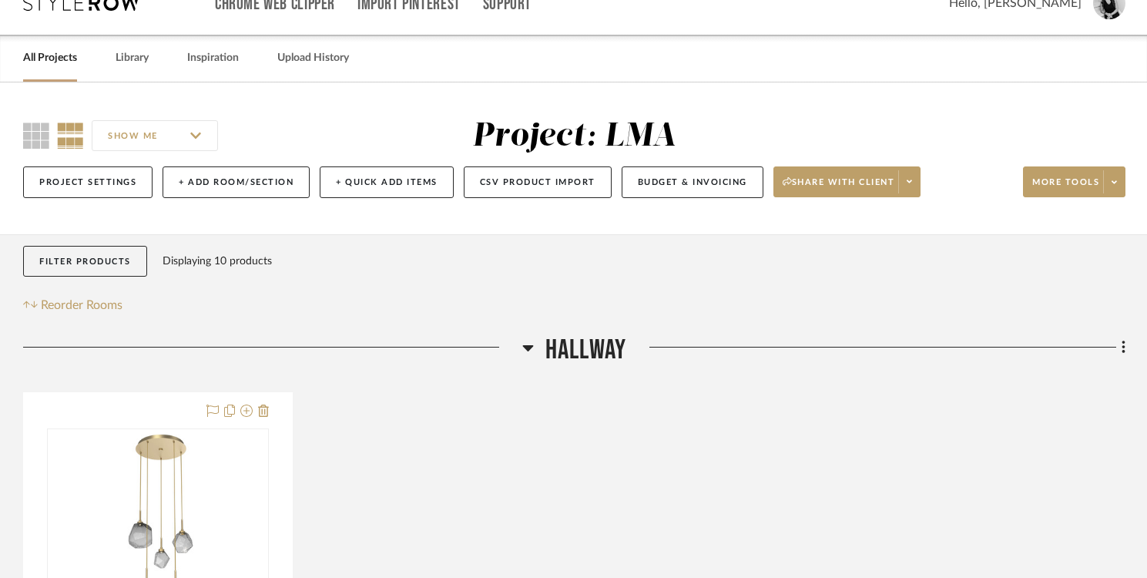
click at [528, 347] on icon at bounding box center [527, 348] width 11 height 6
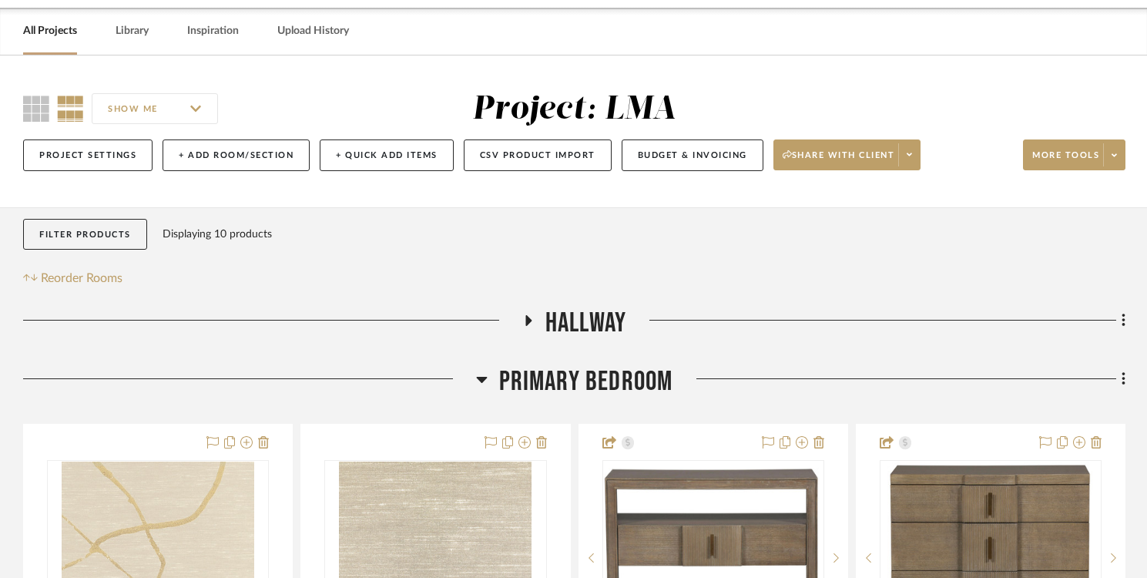
scroll to position [58, 0]
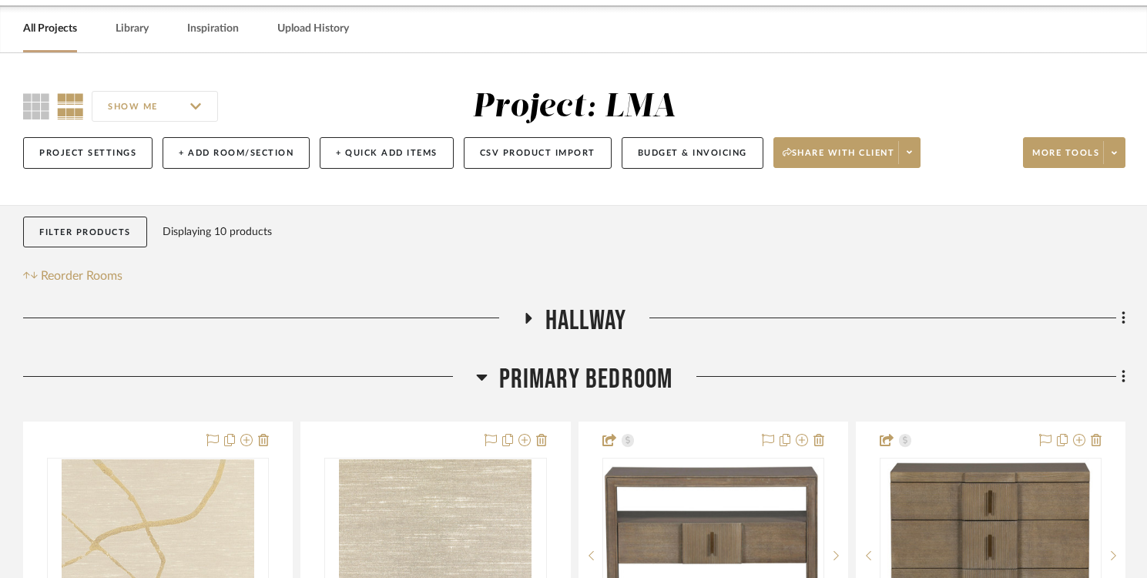
click at [484, 374] on icon at bounding box center [481, 377] width 11 height 6
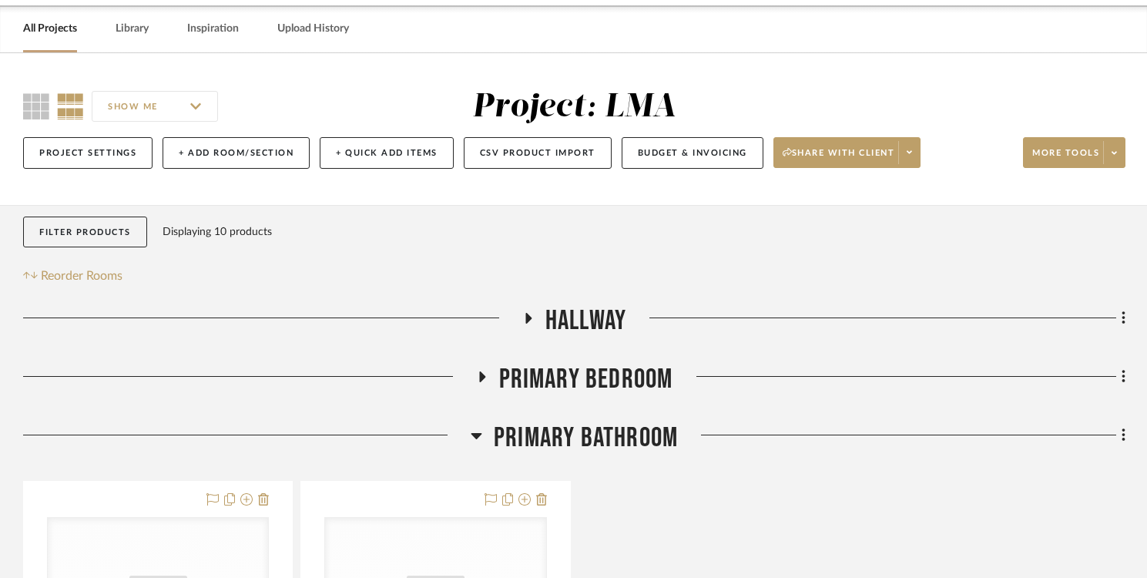
click at [531, 316] on icon at bounding box center [528, 319] width 18 height 12
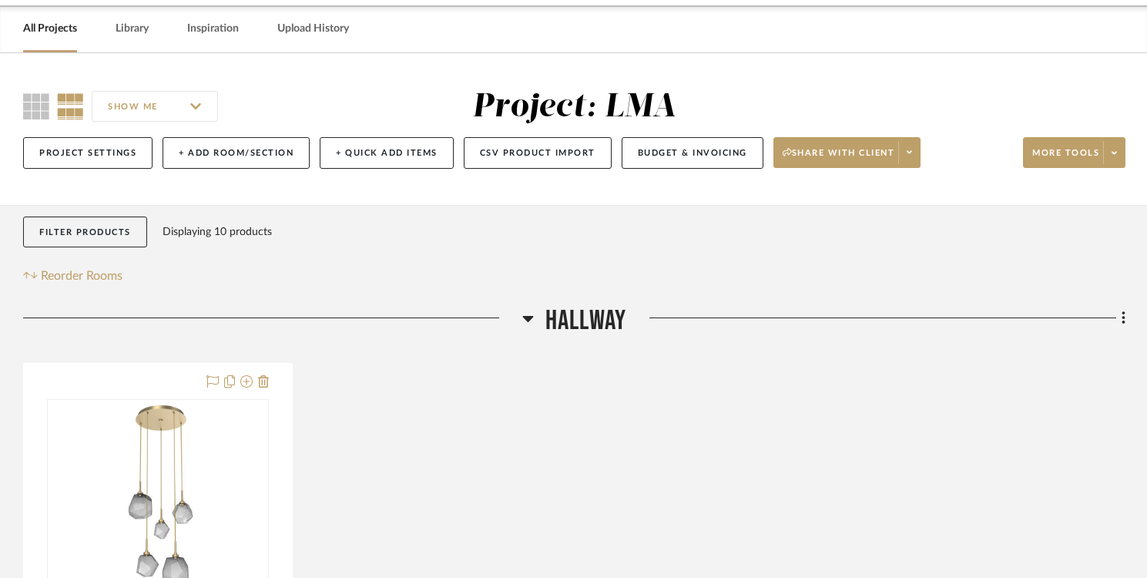
click at [531, 319] on icon at bounding box center [528, 318] width 12 height 18
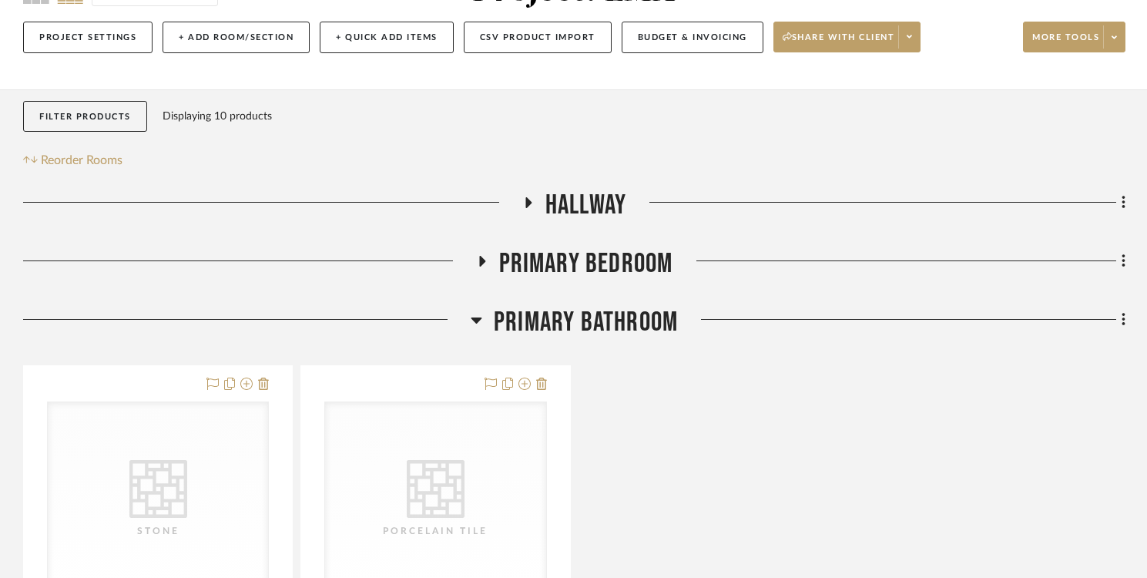
click at [485, 321] on h3 "Primary Bathroom" at bounding box center [574, 322] width 207 height 33
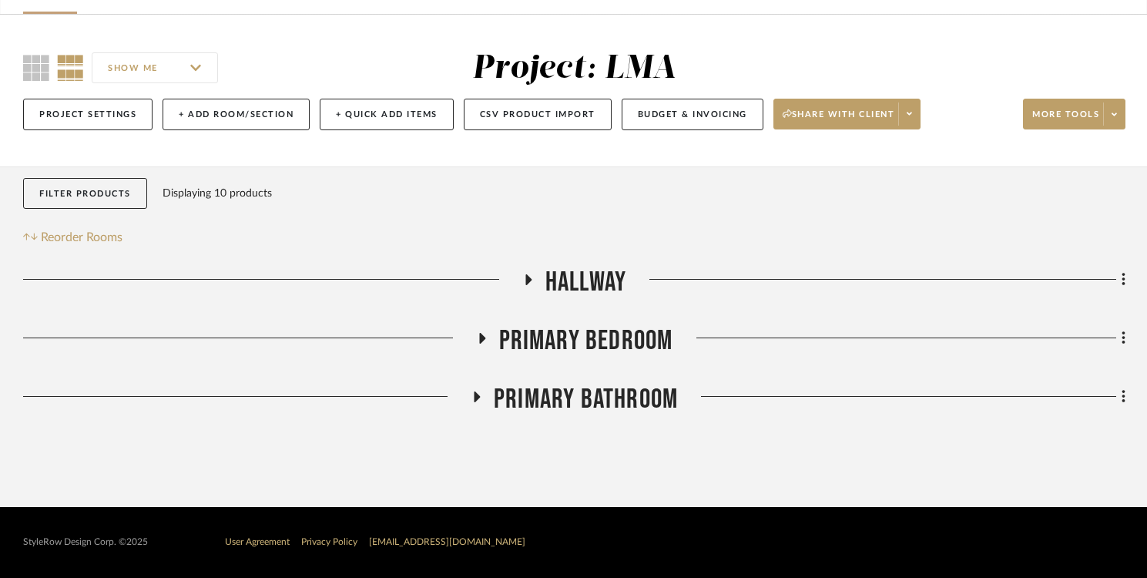
scroll to position [0, 0]
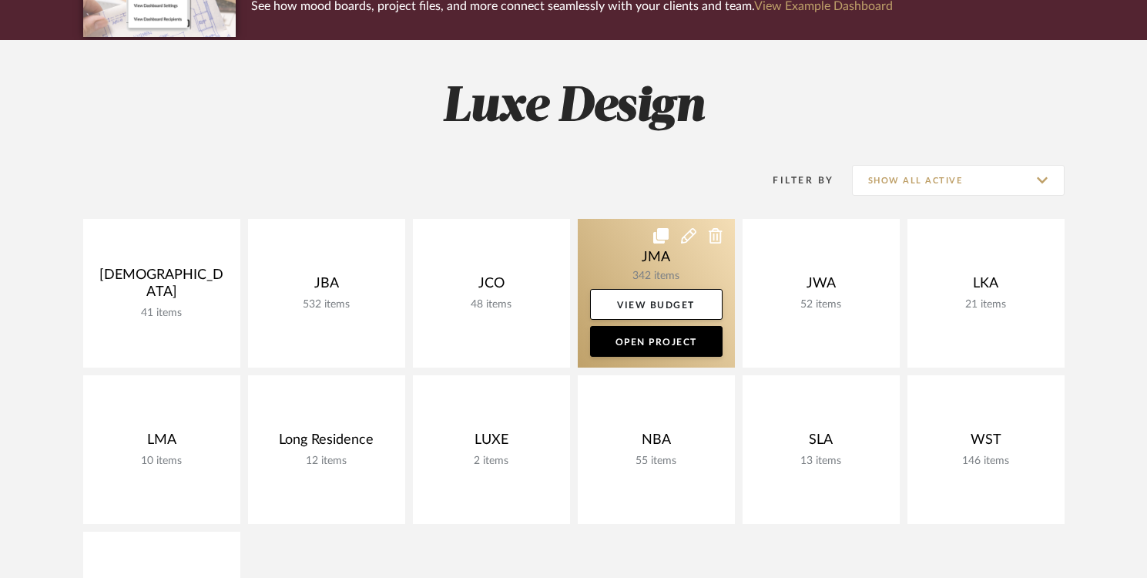
scroll to position [170, 0]
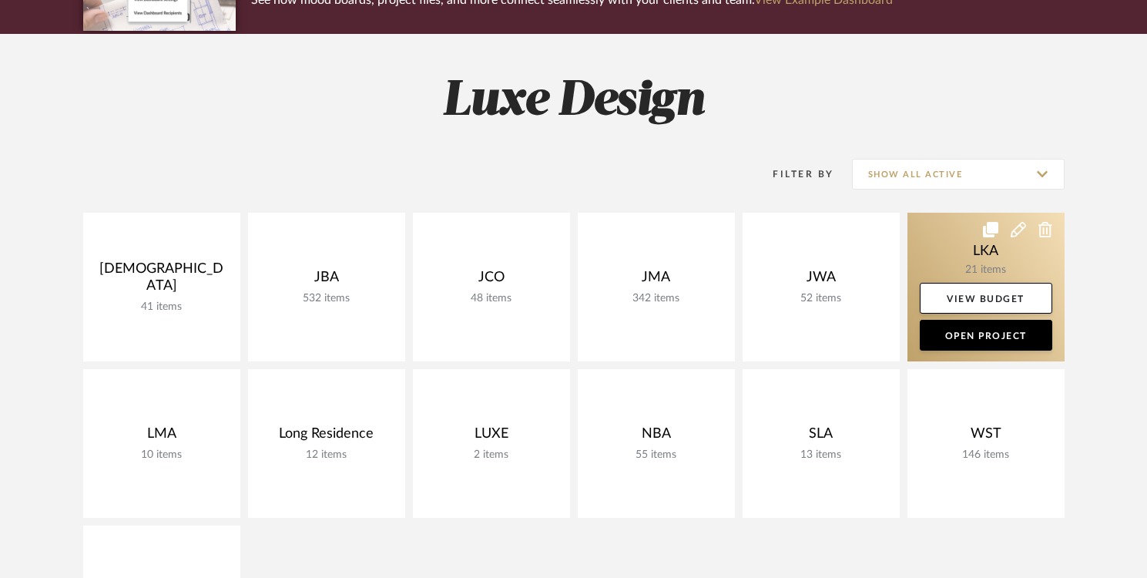
click at [942, 252] on link at bounding box center [986, 287] width 157 height 149
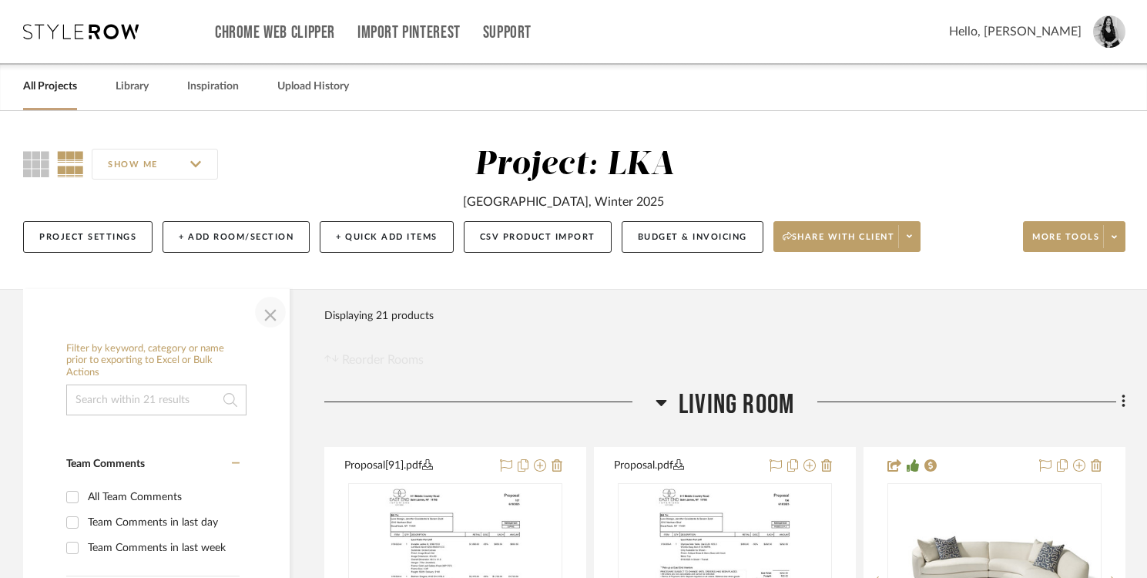
click at [266, 317] on span "button" at bounding box center [270, 312] width 37 height 37
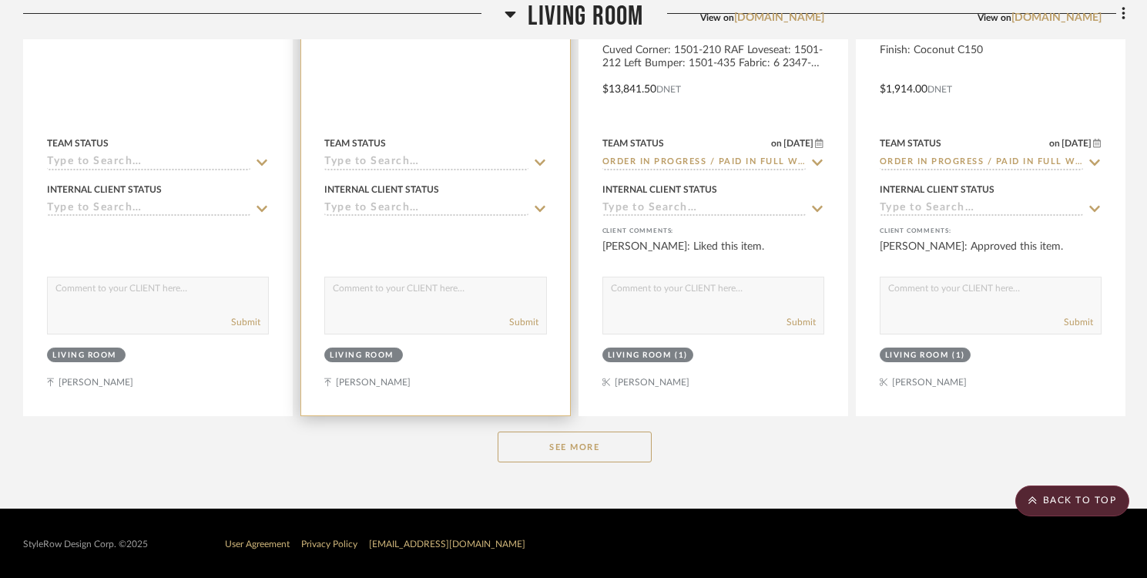
scroll to position [709, 0]
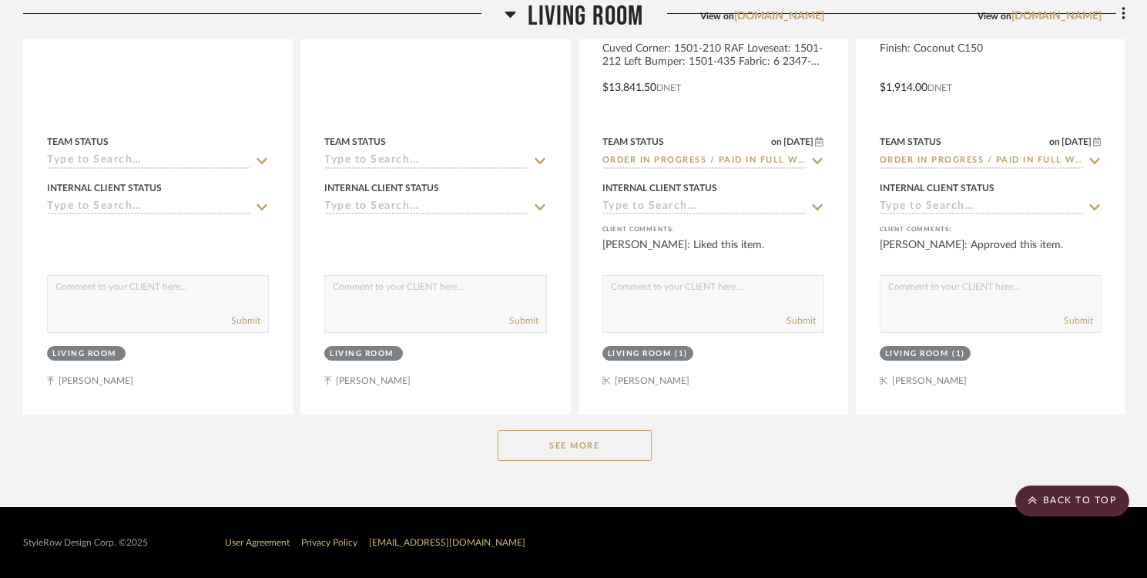
drag, startPoint x: 532, startPoint y: 448, endPoint x: 466, endPoint y: 421, distance: 71.5
click at [532, 448] on button "See More" at bounding box center [575, 445] width 154 height 31
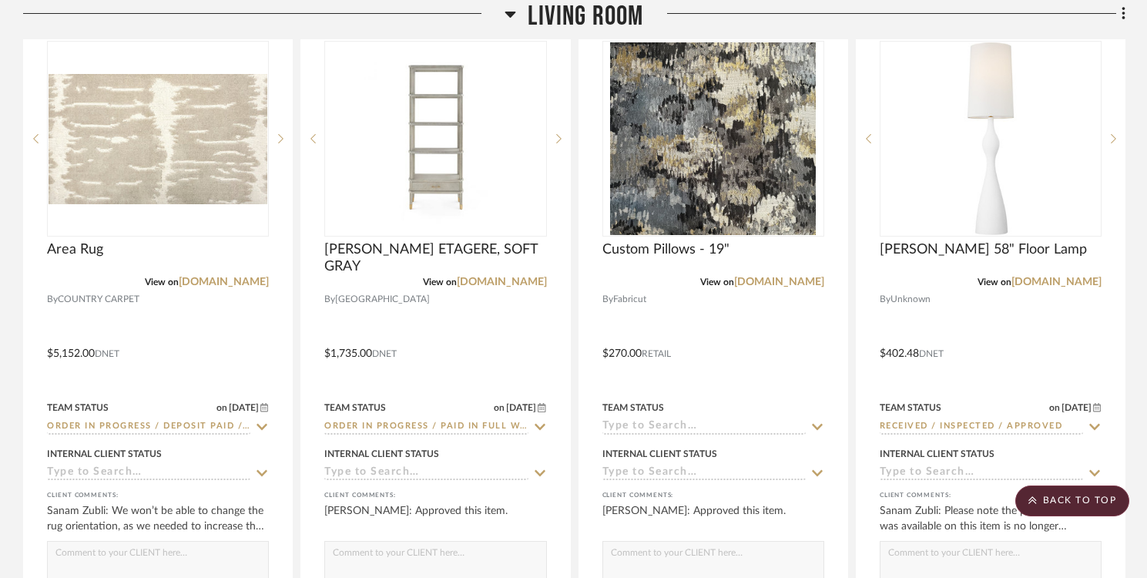
scroll to position [1129, 0]
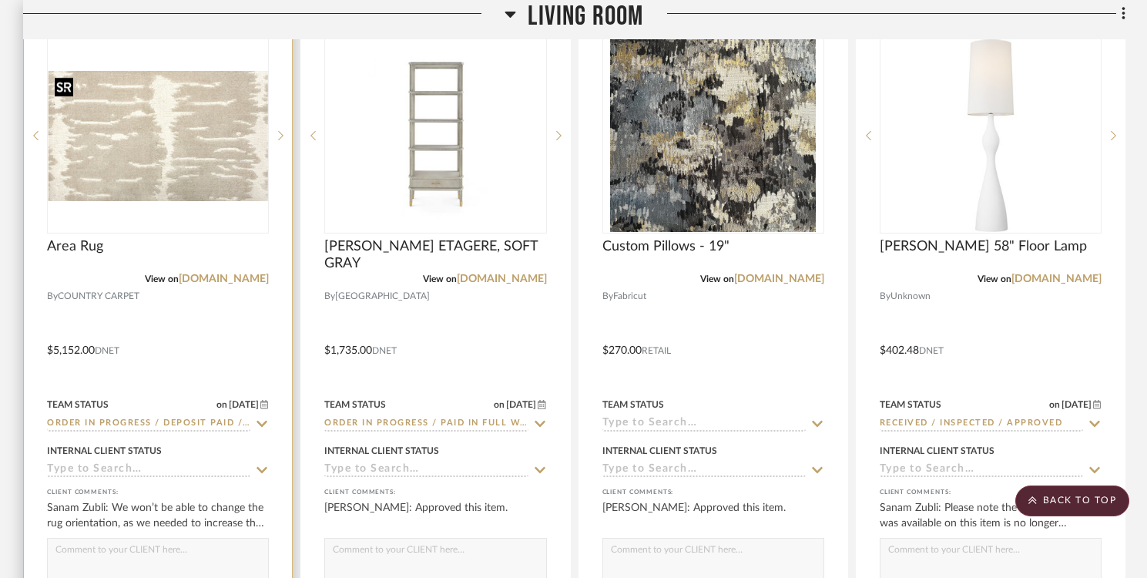
click at [177, 187] on img "0" at bounding box center [158, 136] width 219 height 130
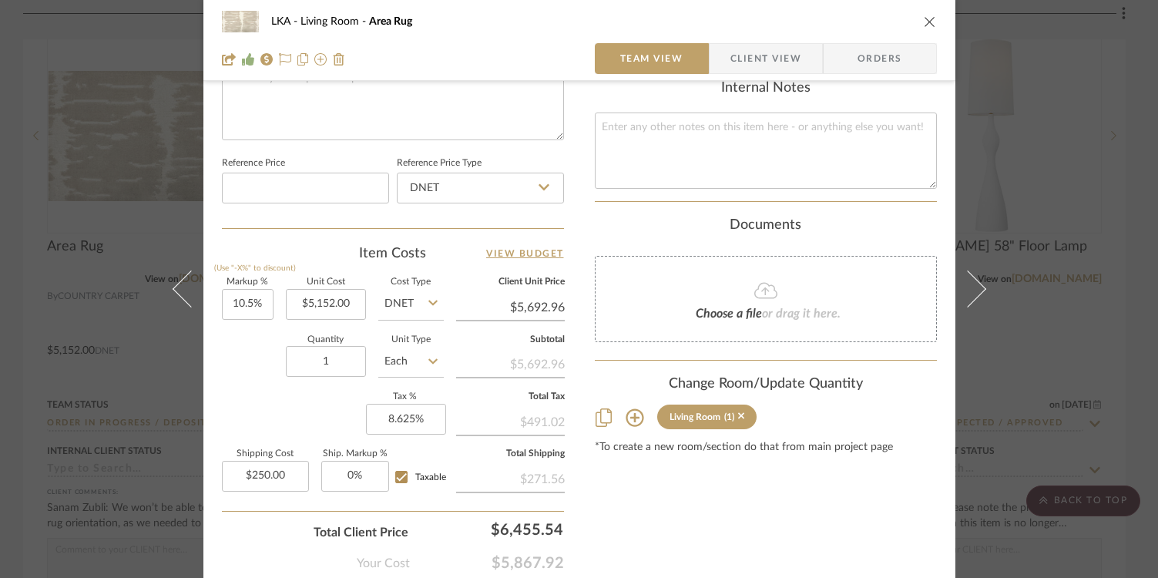
scroll to position [857, 0]
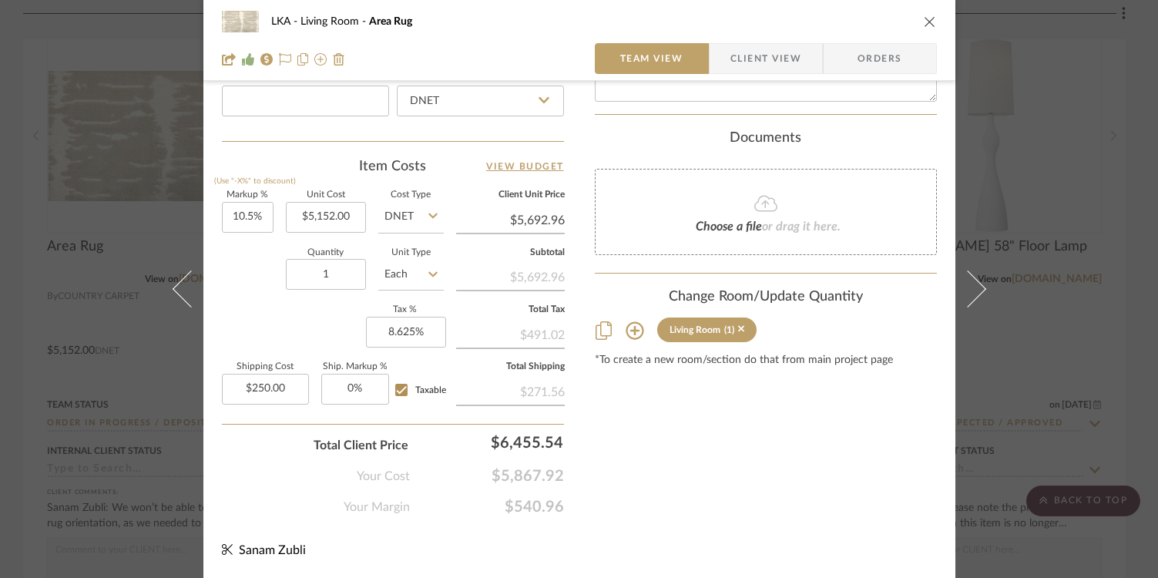
click at [924, 20] on icon "close" at bounding box center [930, 21] width 12 height 12
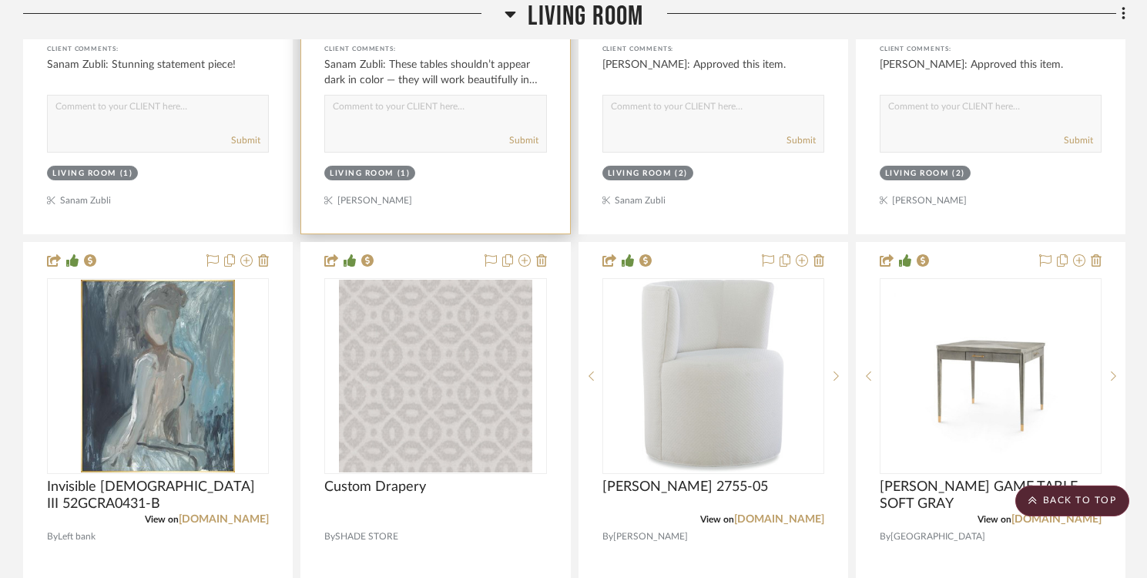
scroll to position [2379, 0]
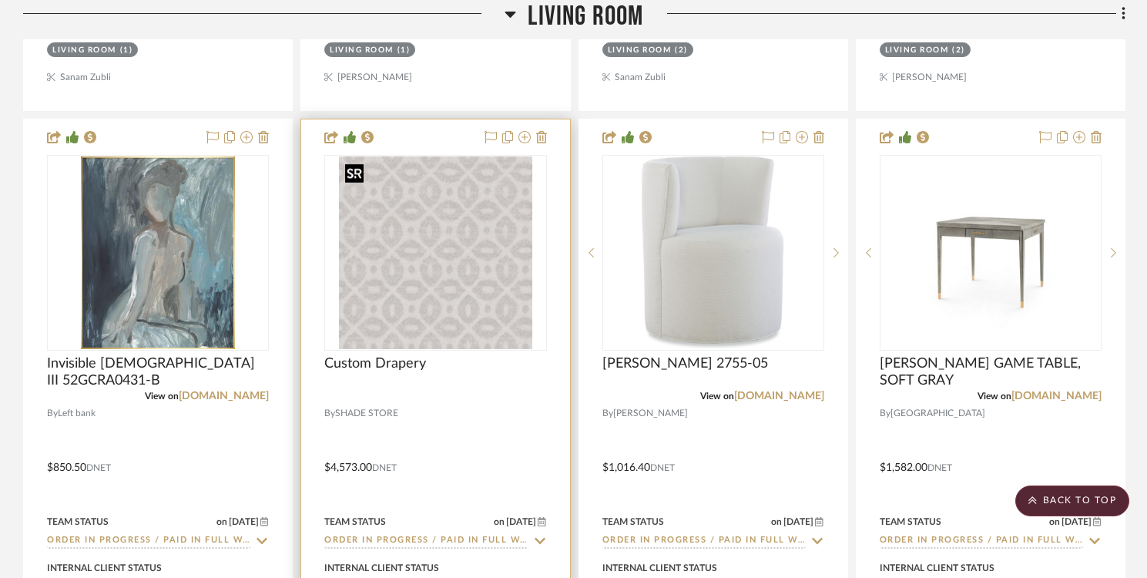
click at [457, 254] on img "0" at bounding box center [435, 252] width 193 height 193
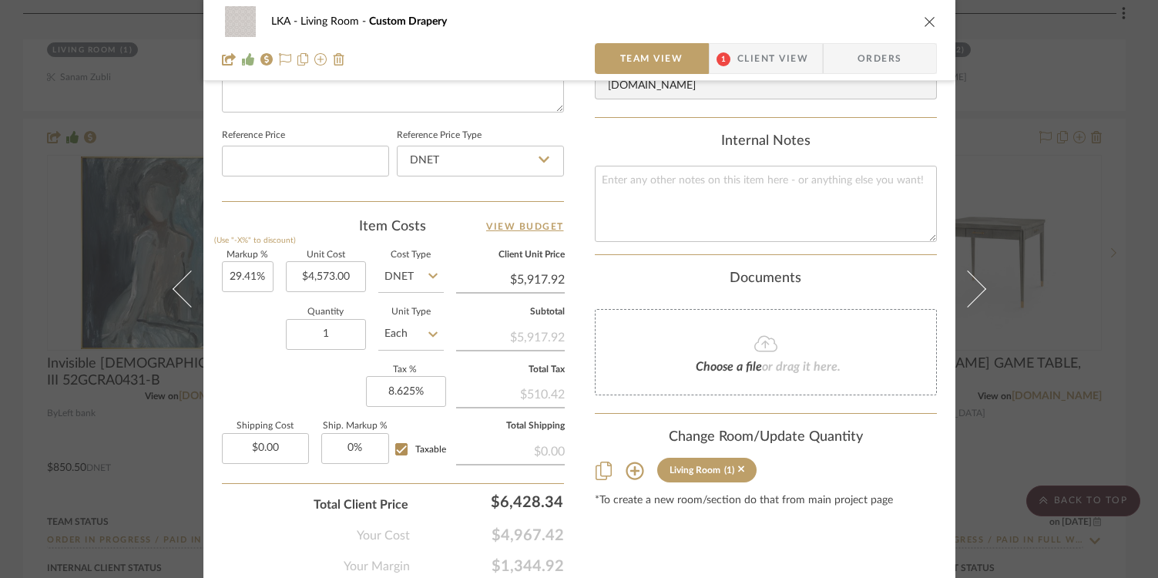
scroll to position [833, 0]
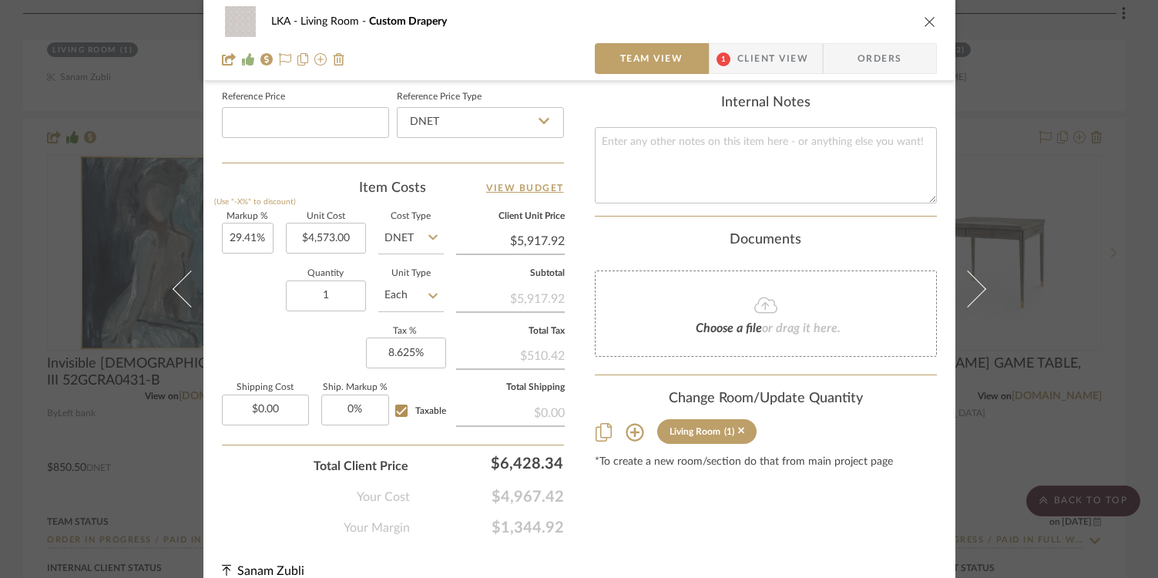
click at [924, 24] on icon "close" at bounding box center [930, 21] width 12 height 12
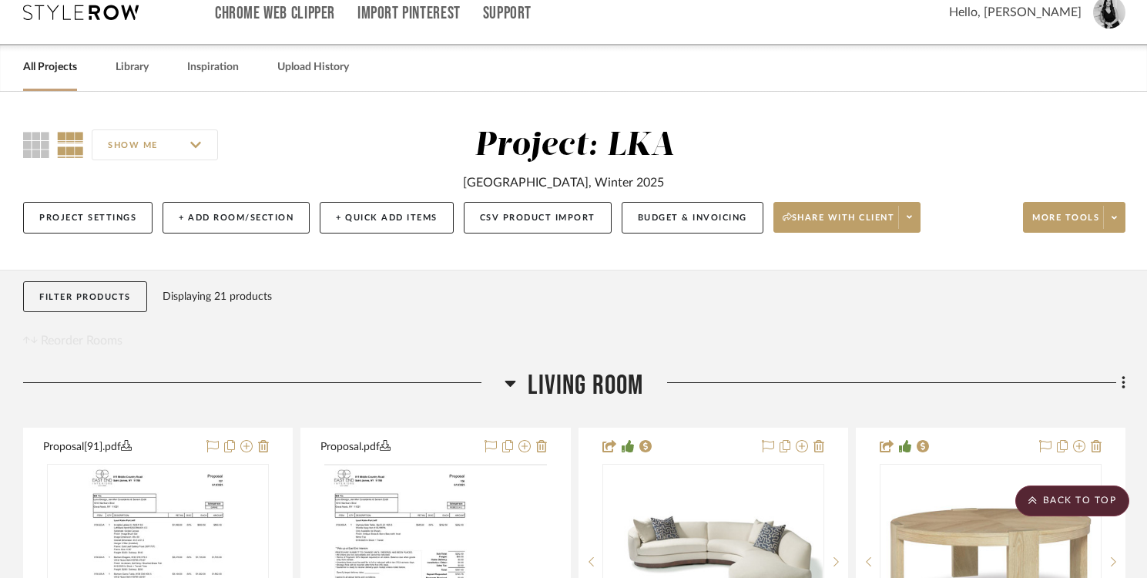
scroll to position [0, 0]
